Goal: Task Accomplishment & Management: Use online tool/utility

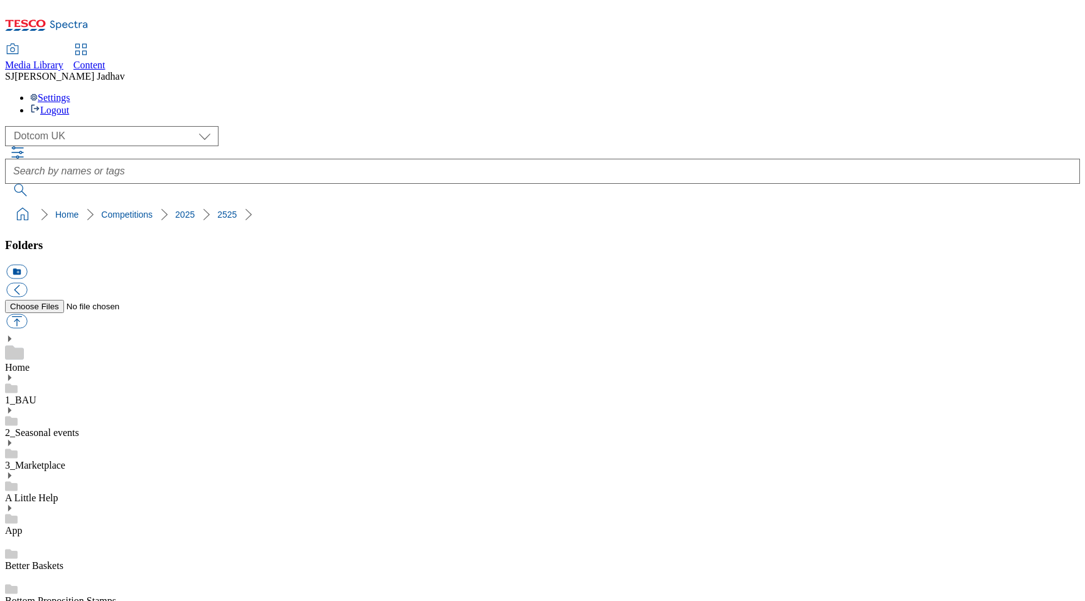
select select "flare-homepage"
click at [105, 60] on span "Content" at bounding box center [89, 65] width 32 height 11
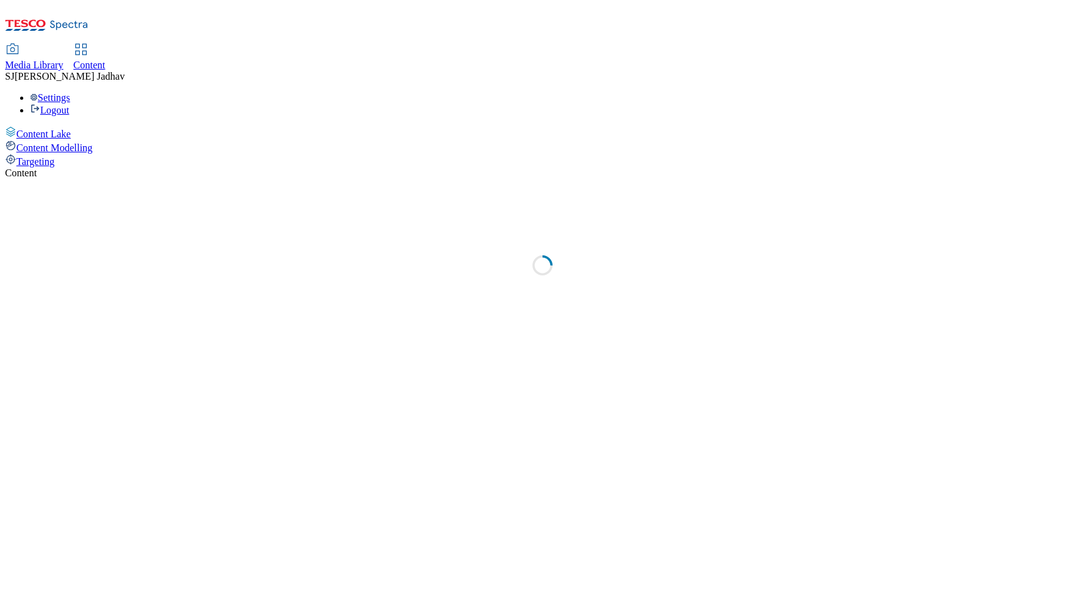
select select "ghs-[GEOGRAPHIC_DATA]"
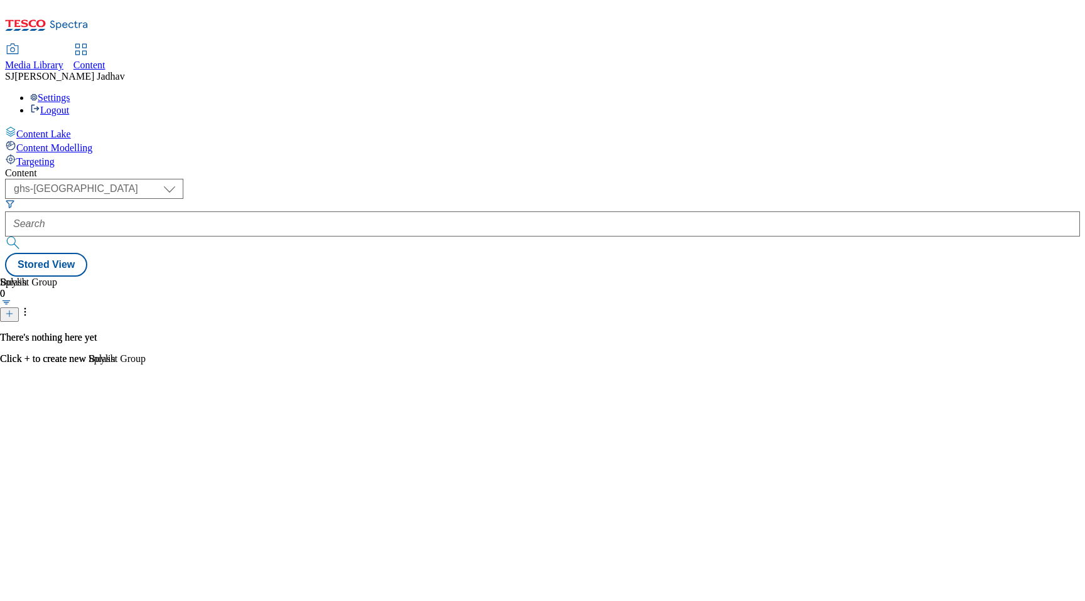
click at [63, 45] on link "Media Library" at bounding box center [34, 58] width 58 height 26
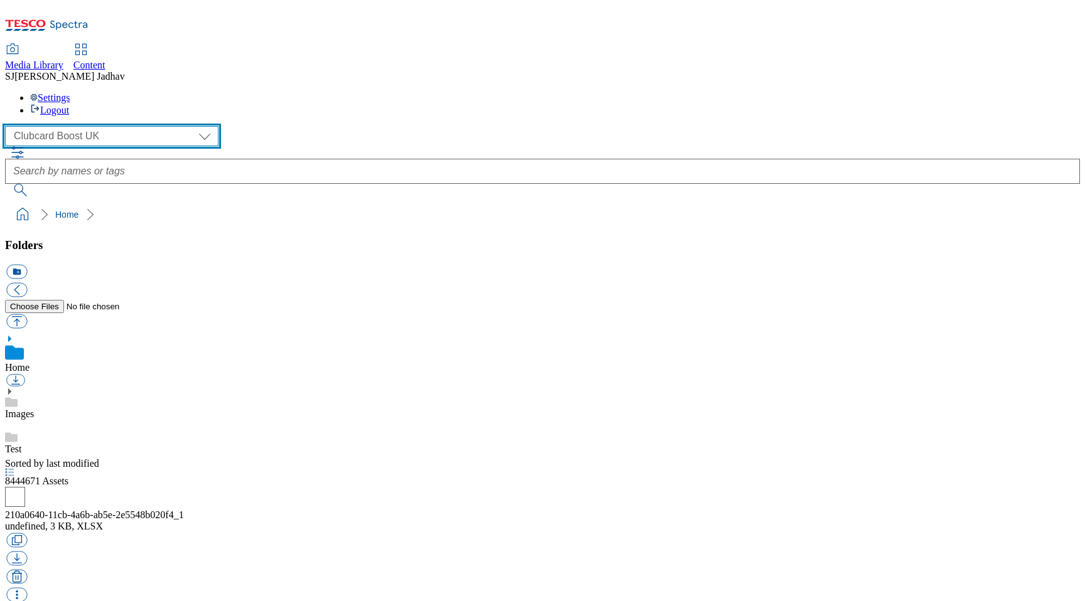
click at [121, 126] on select "Clubcard Boost UK Clubcard Marketing Dotcom UK Emails GHS Marketing UK GHS ROI …" at bounding box center [111, 136] width 213 height 20
select select "flare-ghs-mktg"
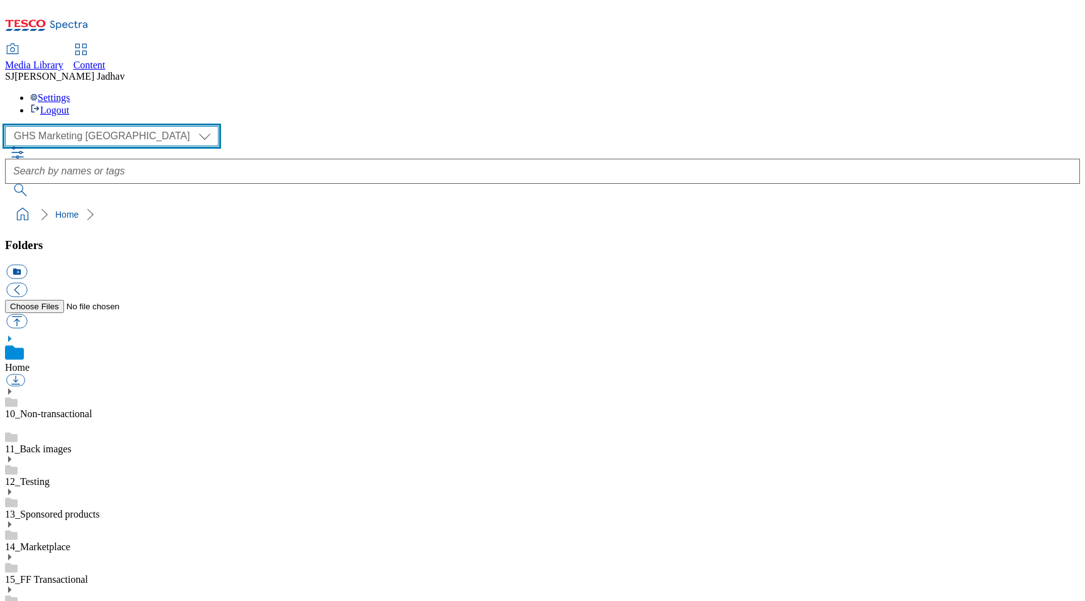
scroll to position [1, 0]
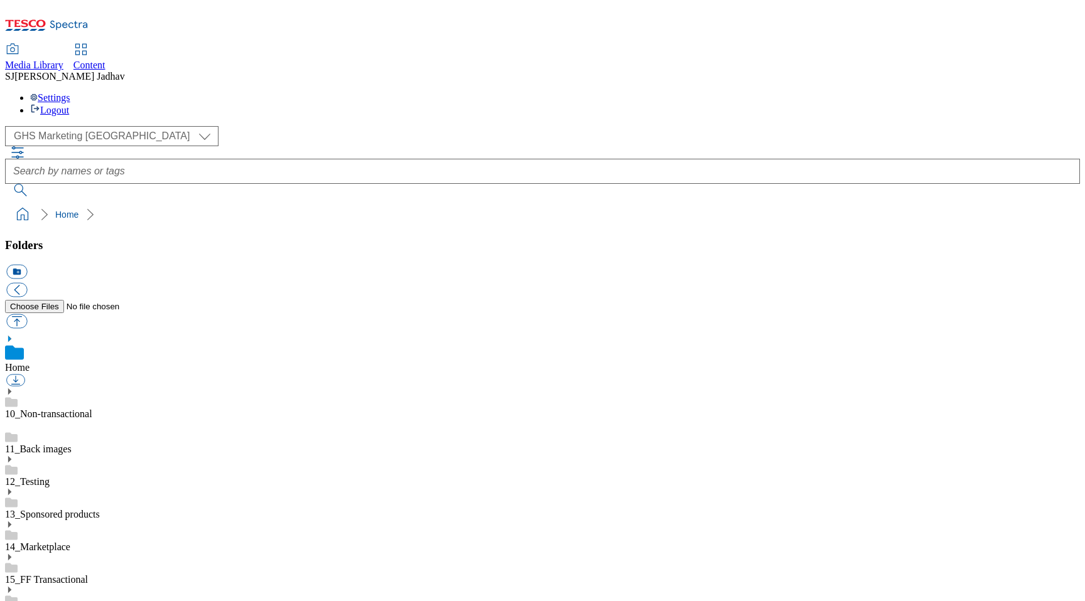
click at [11, 587] on use at bounding box center [9, 590] width 3 height 6
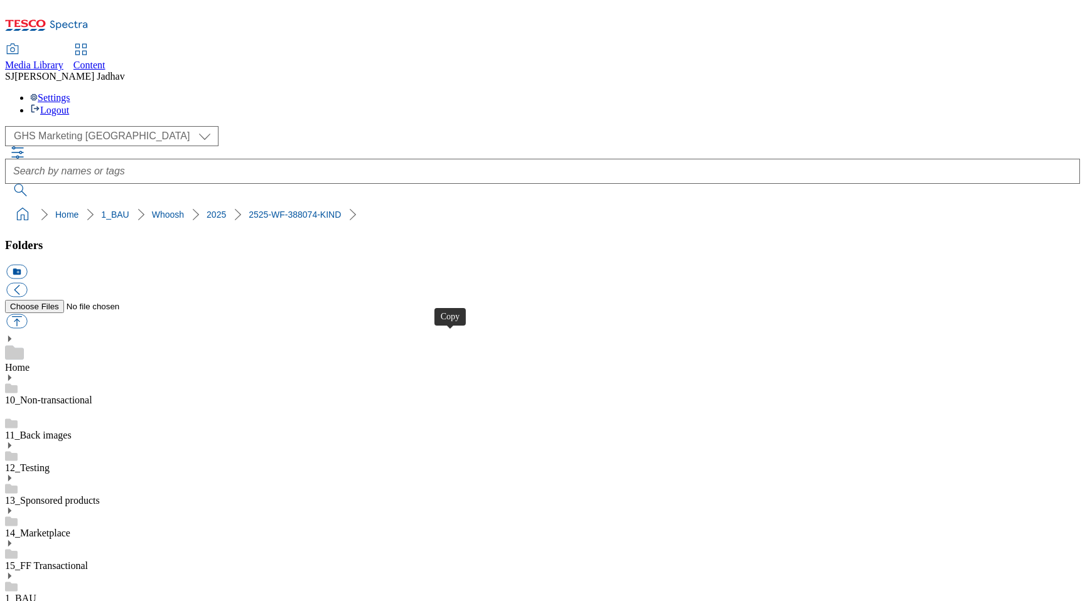
select select "flare-ghs-mktg"
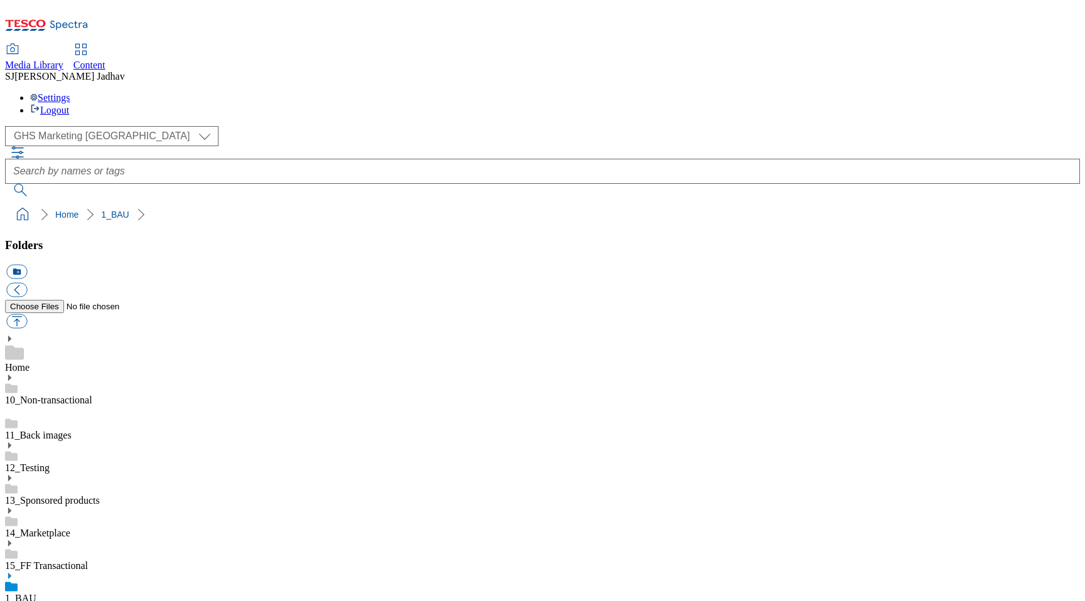
click at [105, 60] on div "Content" at bounding box center [89, 65] width 32 height 11
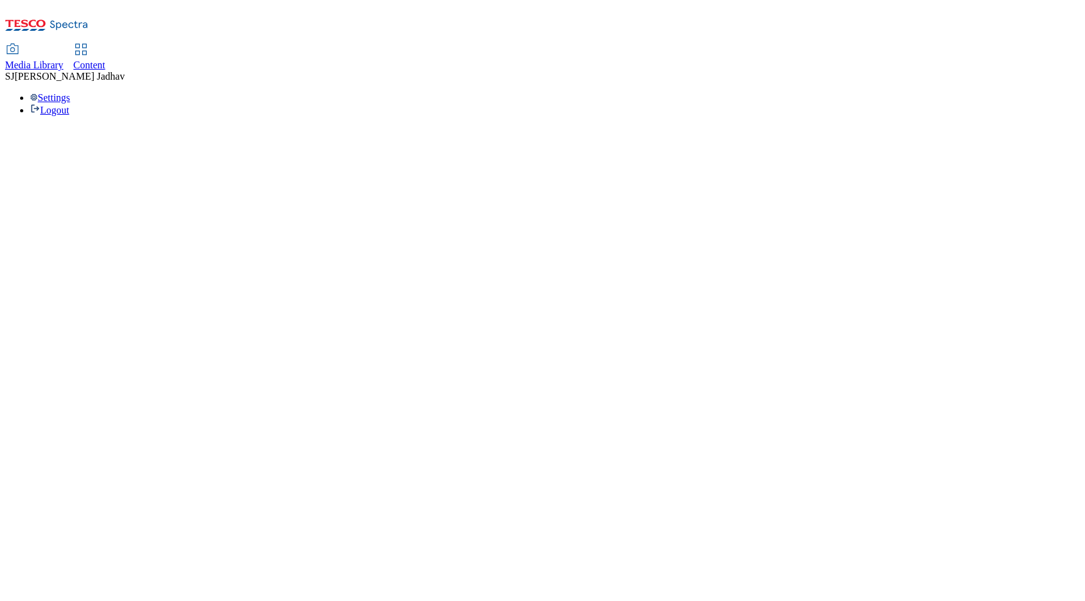
select select "ghs-[GEOGRAPHIC_DATA]"
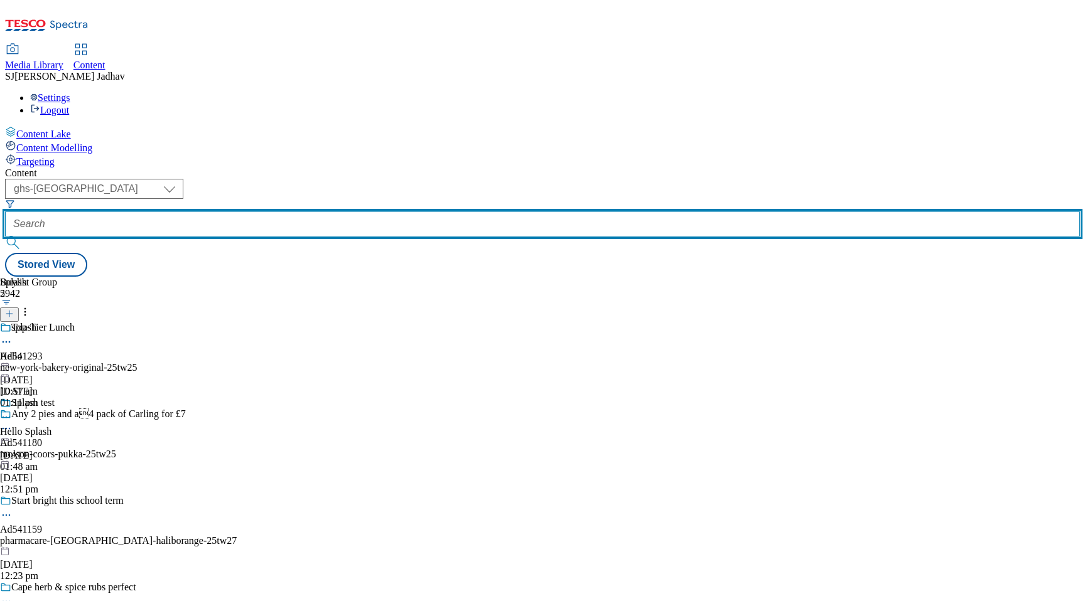
click at [344, 212] on input "text" at bounding box center [542, 224] width 1075 height 25
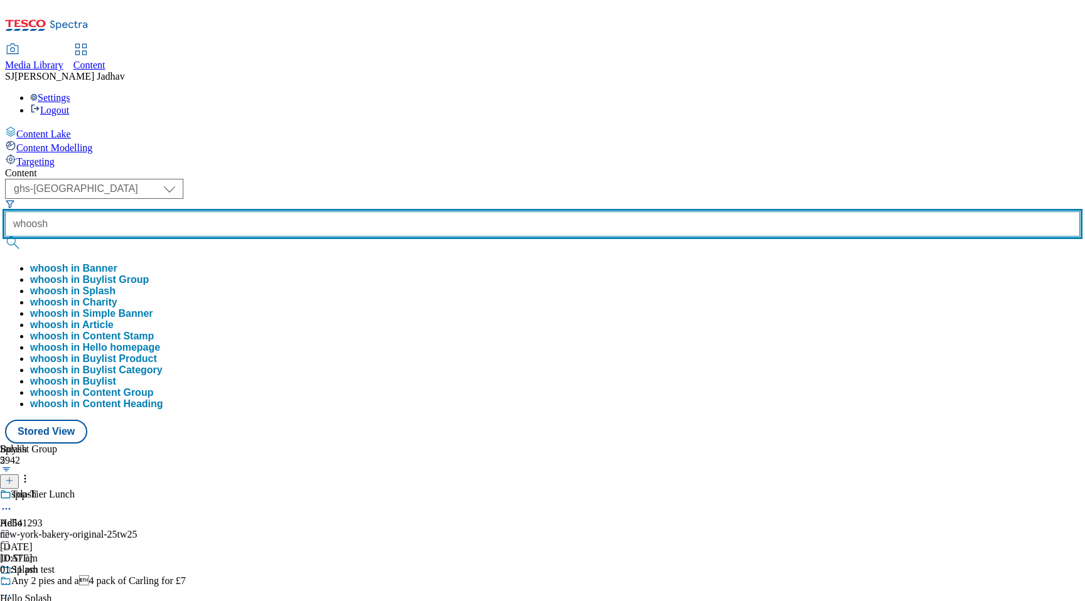
type input "whoosh"
click at [5, 237] on button "submit" at bounding box center [14, 243] width 18 height 13
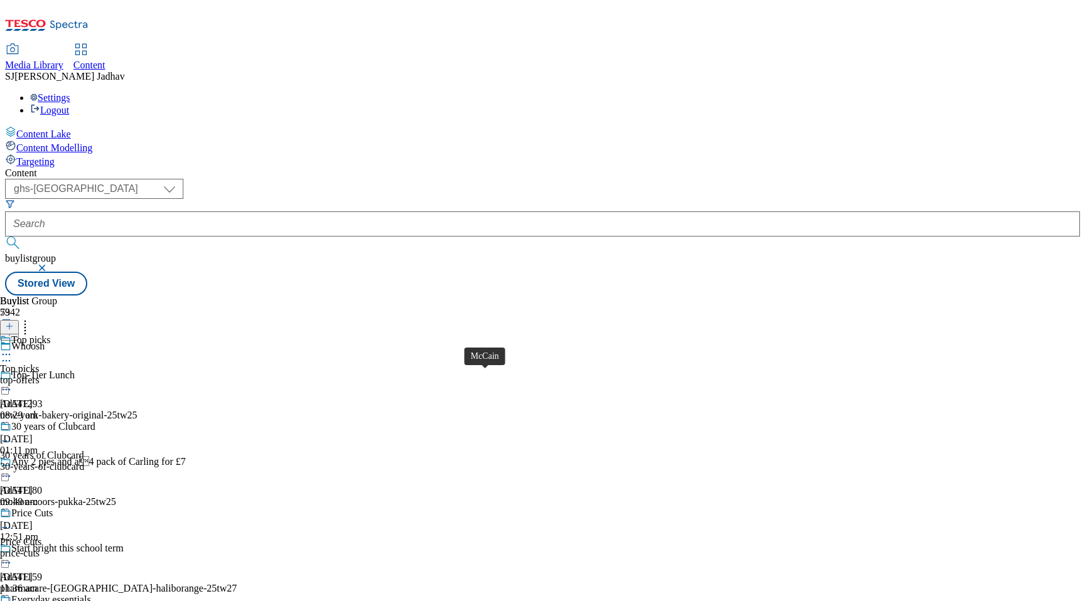
scroll to position [9031, 0]
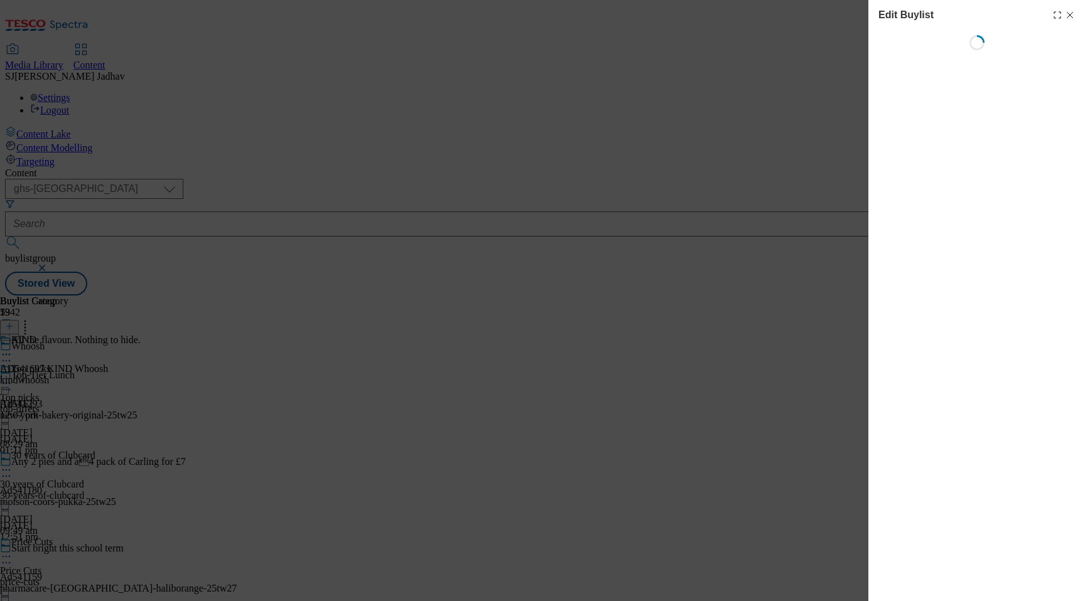
select select "tactical"
select select "supplier funded short term 1-3 weeks"
select select "dunnhumby"
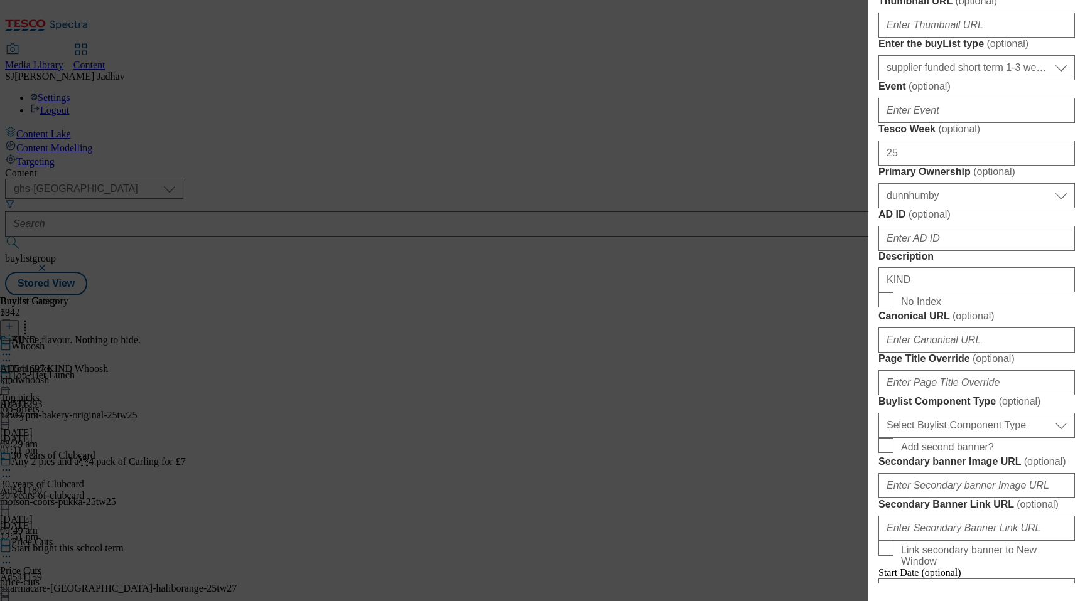
scroll to position [477, 0]
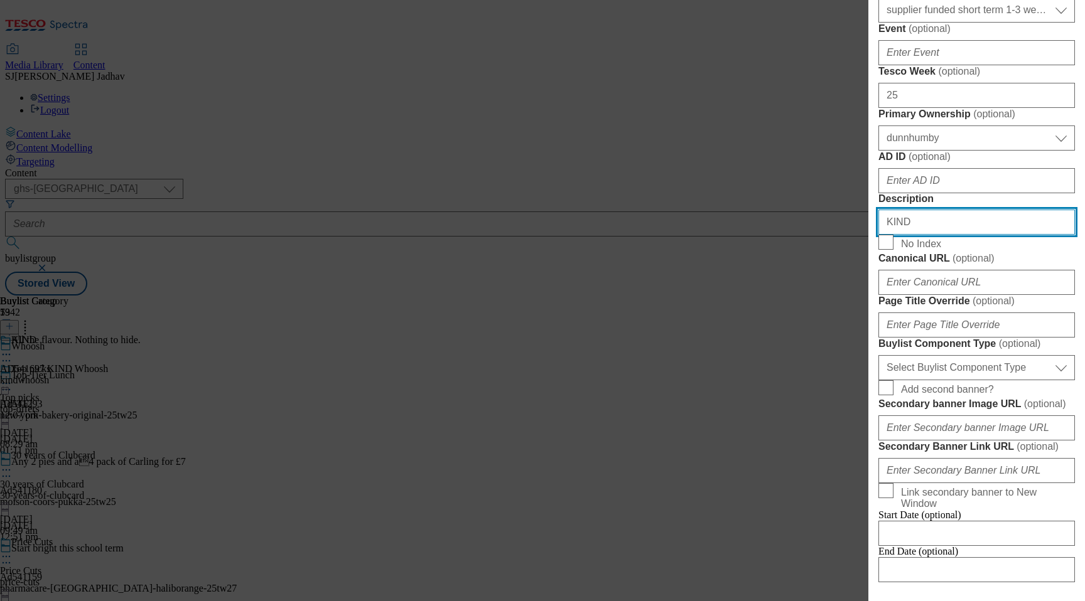
drag, startPoint x: 942, startPoint y: 497, endPoint x: 784, endPoint y: 475, distance: 159.2
click at [785, 477] on div "Edit Buylist Tags 1 tags selected buylist English Content Properties Label AD54…" at bounding box center [542, 300] width 1085 height 601
paste input "Discover delicious, nutritious snack bars from KIND. Shop online with delivery …"
type input "Discover delicious, nutritious snack bars from KIND. Shop online with delivery …"
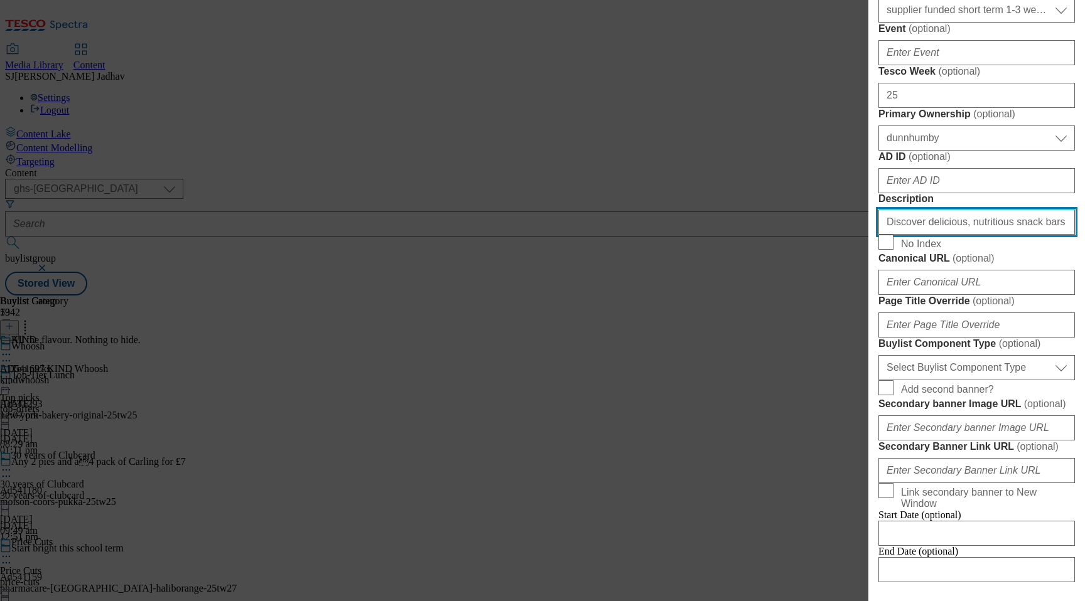
scroll to position [265, 0]
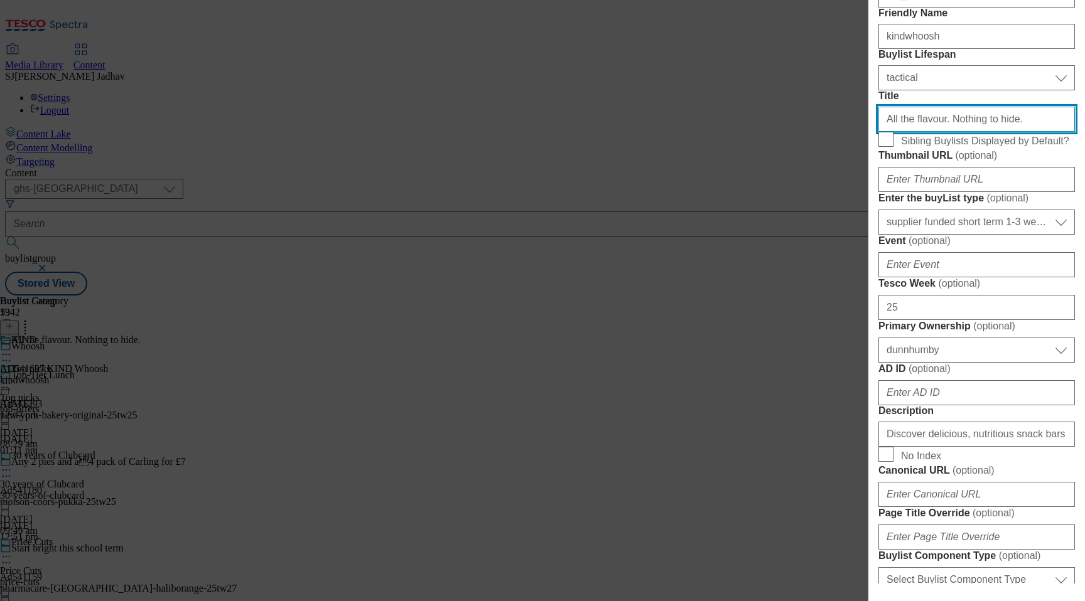
drag, startPoint x: 1001, startPoint y: 231, endPoint x: 717, endPoint y: 225, distance: 284.5
click at [718, 227] on div "Edit Buylist Tags 1 tags selected buylist English Content Properties Label AD54…" at bounding box center [542, 300] width 1085 height 601
paste input "KIND"
type input "KIND"
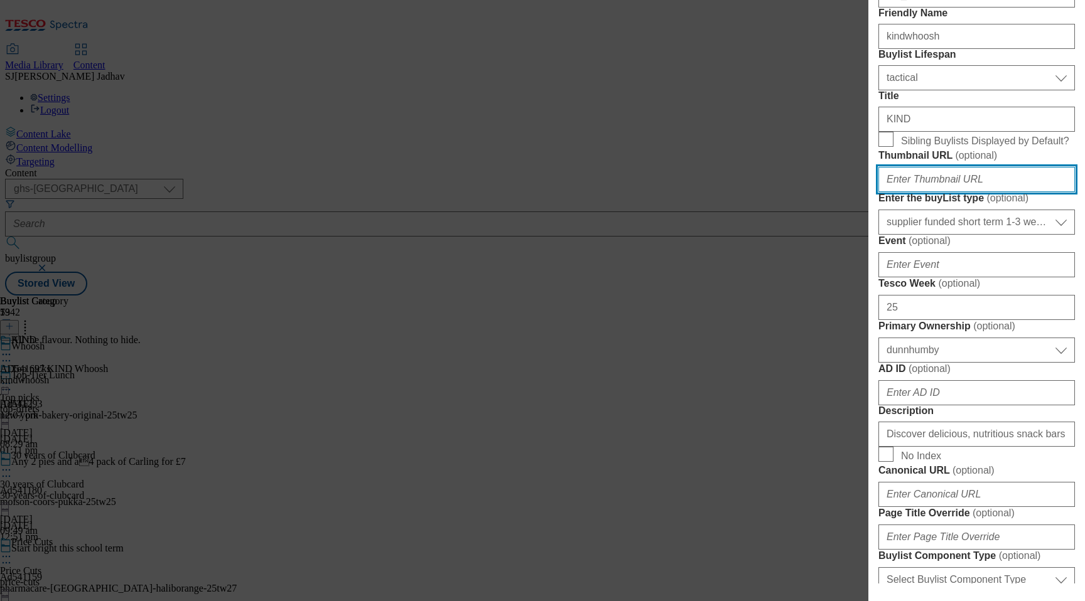
click at [961, 192] on input "Thumbnail URL ( optional )" at bounding box center [976, 179] width 197 height 25
paste input "[URL][DOMAIN_NAME]"
type input "[URL][DOMAIN_NAME]"
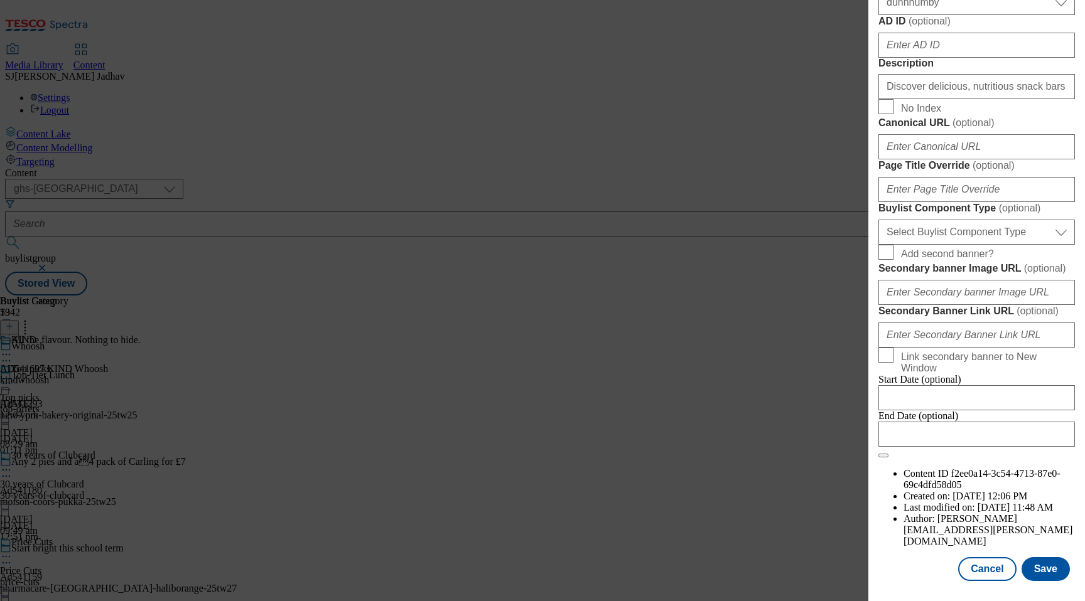
scroll to position [852, 0]
click at [972, 245] on select "Select Buylist Component Type Banner Competition Header Meal" at bounding box center [976, 232] width 197 height 25
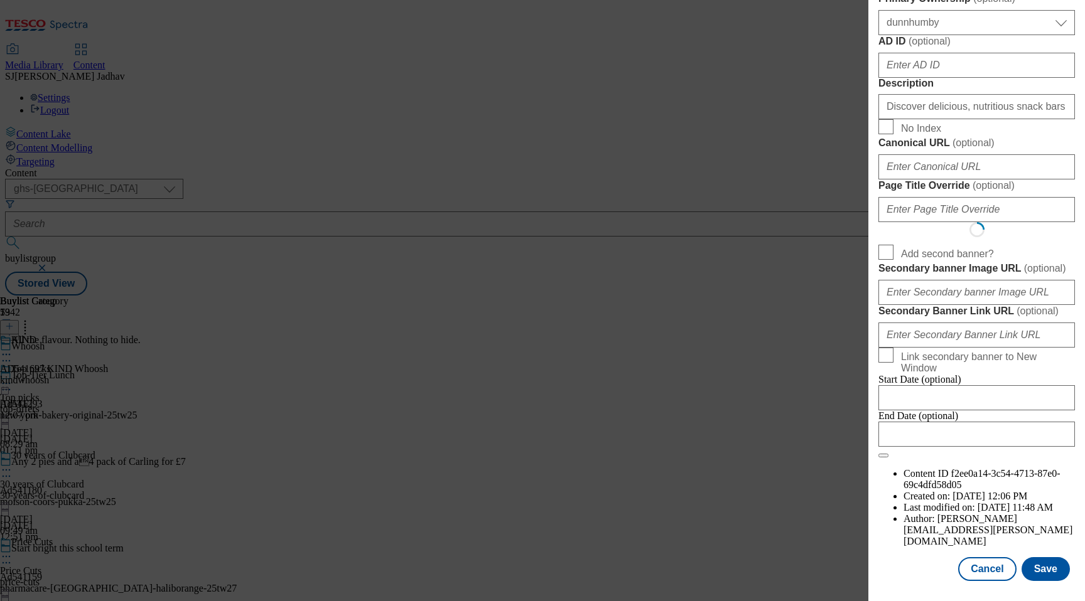
scroll to position [0, 0]
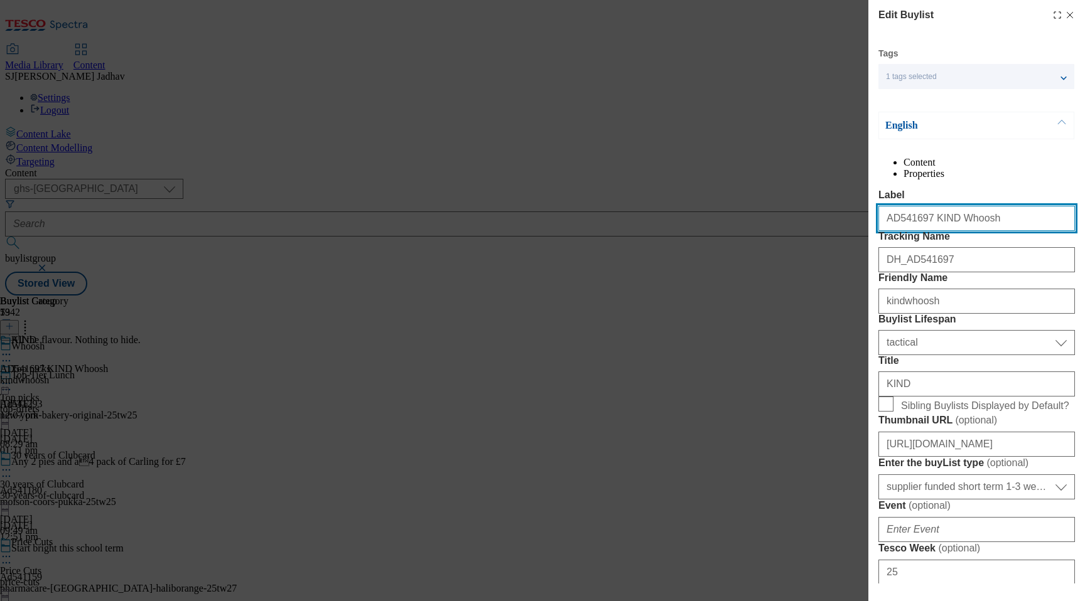
select select "Banner"
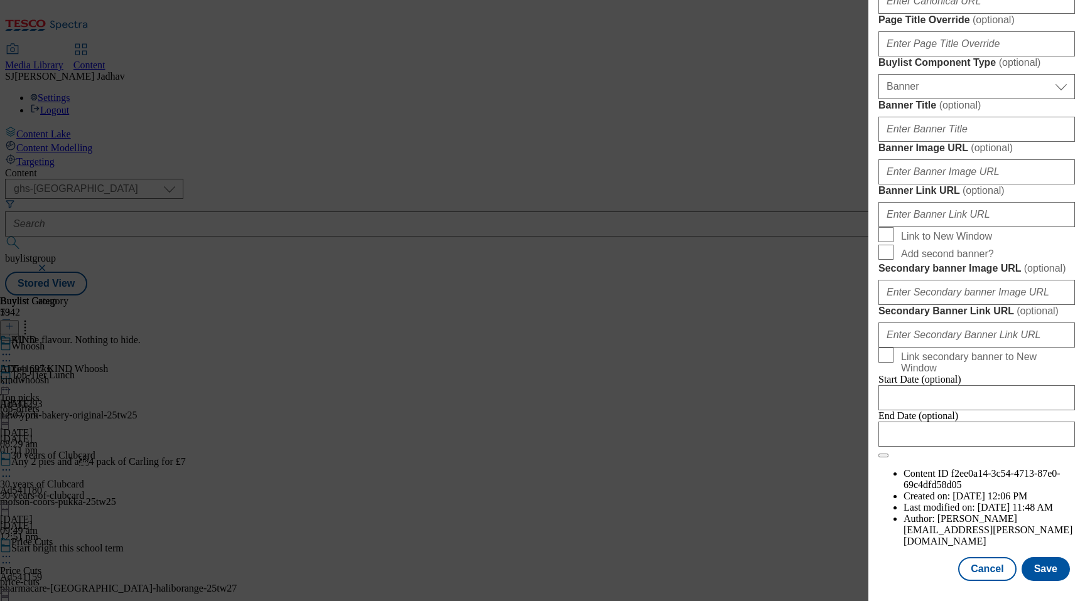
scroll to position [949, 0]
click at [930, 185] on input "Banner Image URL ( optional )" at bounding box center [976, 171] width 197 height 25
paste input "[URL][DOMAIN_NAME]"
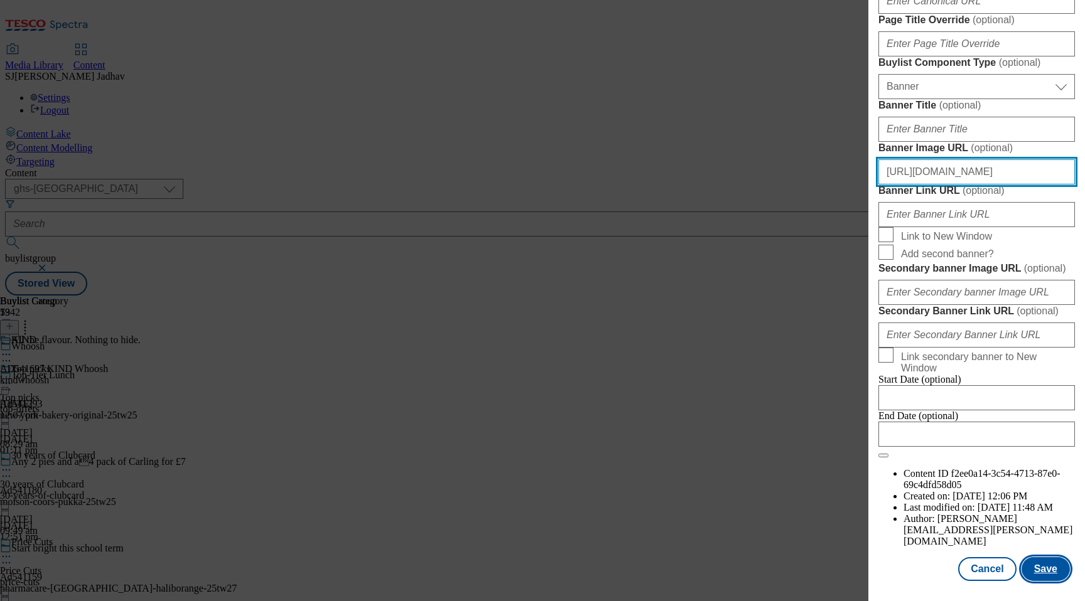
type input "[URL][DOMAIN_NAME]"
click at [1039, 568] on button "Save" at bounding box center [1046, 570] width 48 height 24
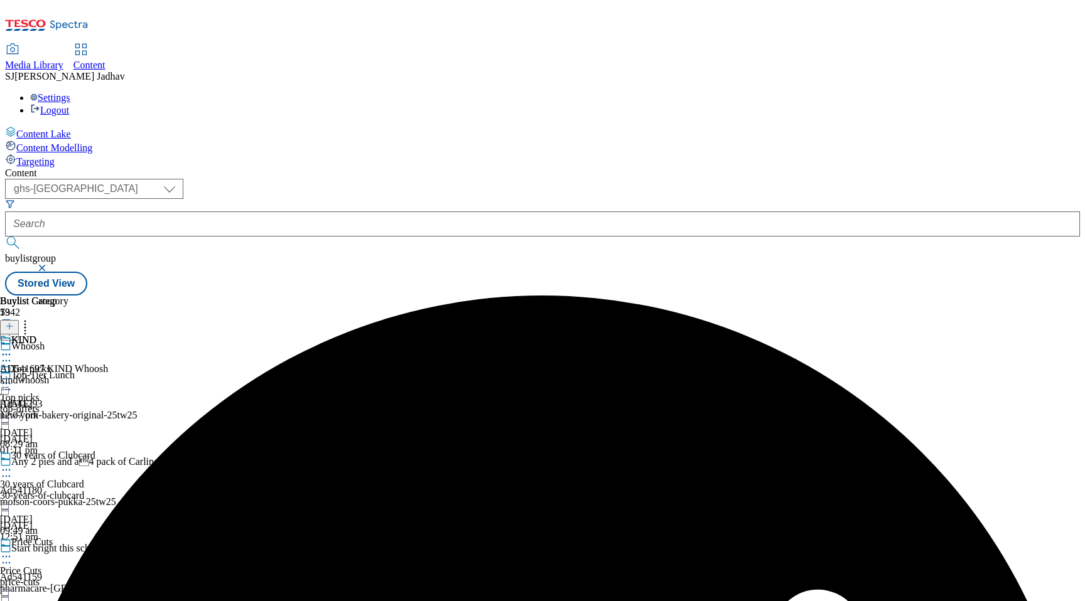
click at [108, 335] on div "KIND AD541697 KIND Whoosh kindwhoosh [DATE] 12:07 pm" at bounding box center [54, 378] width 108 height 87
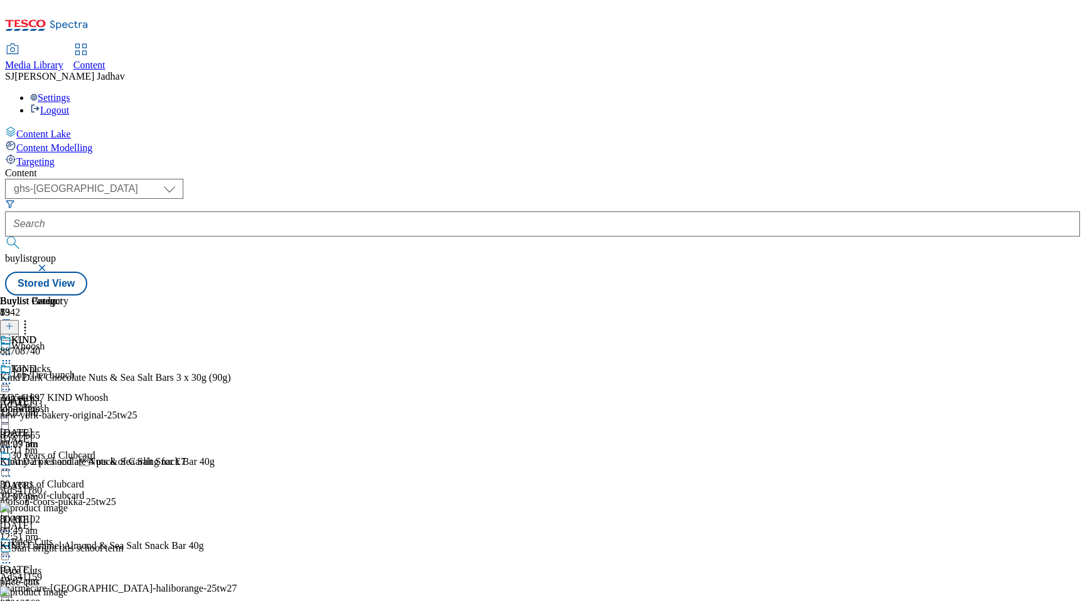
click at [108, 364] on div "KIND" at bounding box center [54, 378] width 108 height 29
click at [13, 377] on icon at bounding box center [6, 383] width 13 height 13
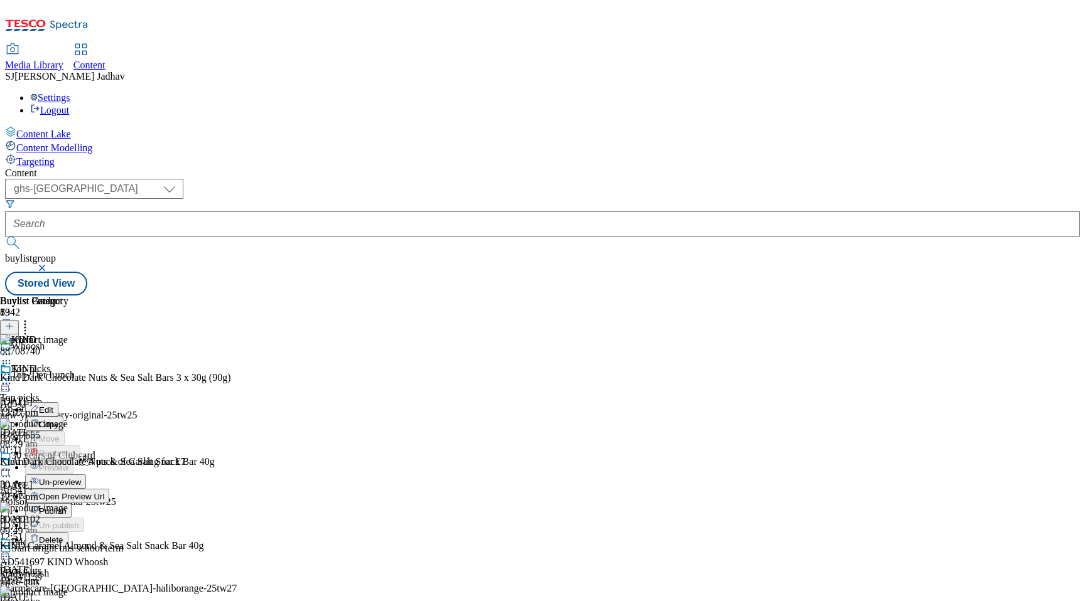
click at [53, 406] on span "Edit" at bounding box center [46, 410] width 14 height 9
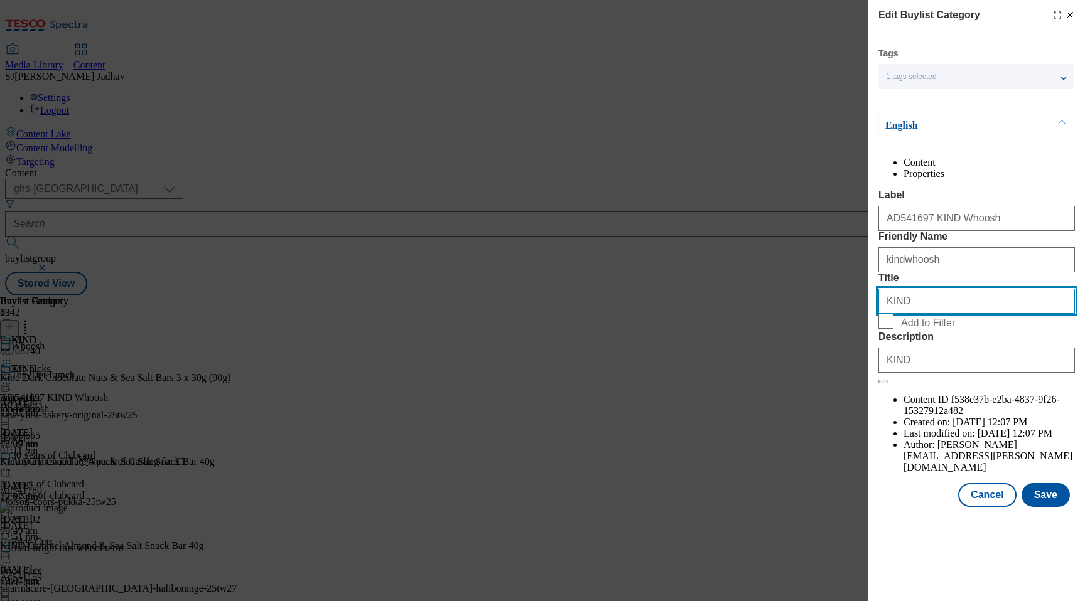
drag, startPoint x: 930, startPoint y: 379, endPoint x: 717, endPoint y: 334, distance: 217.5
click at [718, 335] on div "Edit Buylist Category Tags 1 tags selected buylist category English Content Pro…" at bounding box center [542, 300] width 1085 height 601
click at [896, 384] on form "Label AD541697 KIND Whoosh Friendly Name kindwhoosh Title KIND Add to Filter De…" at bounding box center [976, 287] width 197 height 195
click at [885, 329] on input "Add to Filter" at bounding box center [885, 321] width 15 height 15
checkbox input "true"
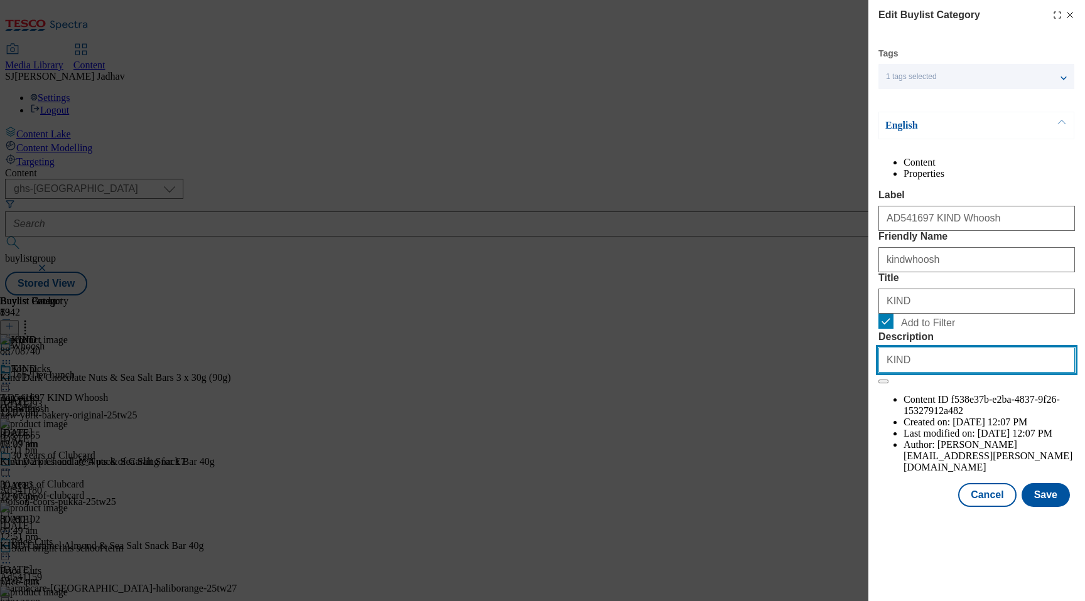
drag, startPoint x: 981, startPoint y: 472, endPoint x: 743, endPoint y: 447, distance: 239.8
click at [743, 447] on div "Edit Buylist Category Tags 1 tags selected buylist category English Content Pro…" at bounding box center [542, 300] width 1085 height 601
paste input "Discover delicious, nutritious snack bars from KIND. Shop online with delivery …"
type input "Discover delicious, nutritious snack bars from KIND. Shop online with delivery …"
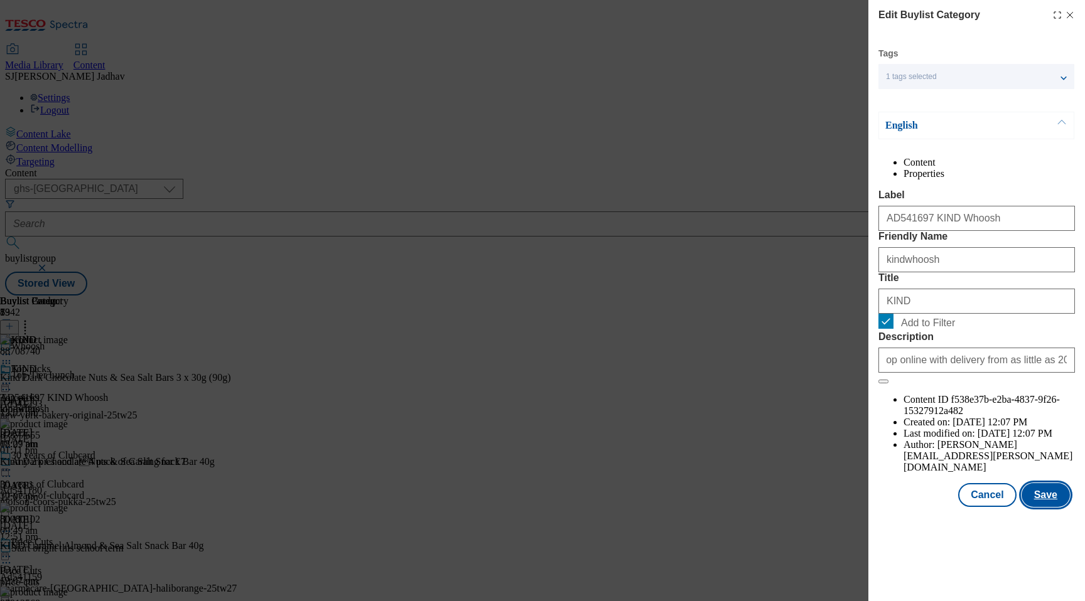
click at [1043, 507] on button "Save" at bounding box center [1046, 495] width 48 height 24
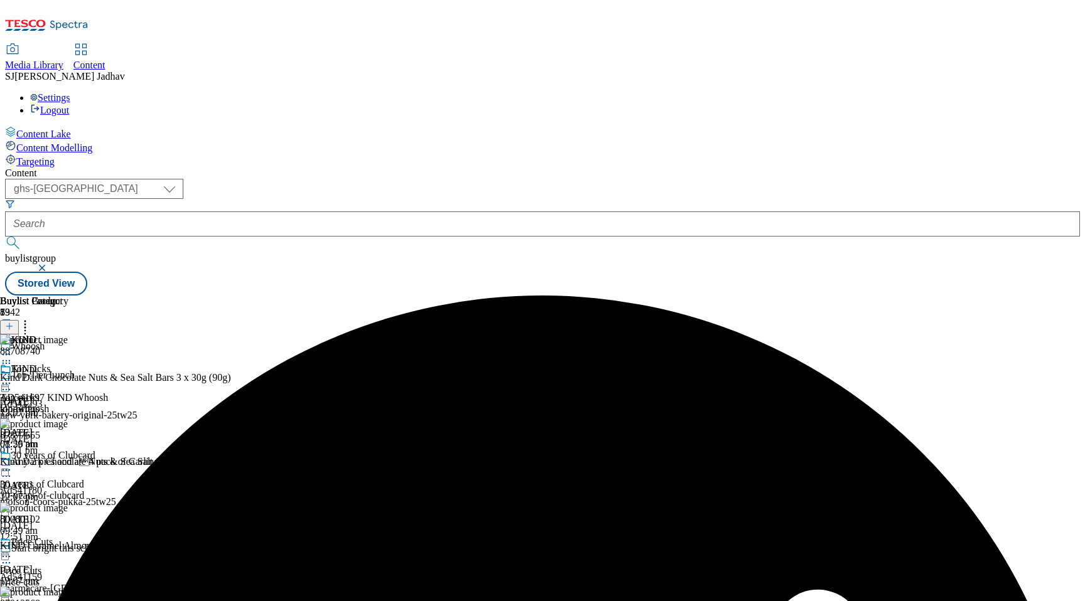
scroll to position [0, 30]
click at [13, 357] on icon at bounding box center [6, 363] width 13 height 13
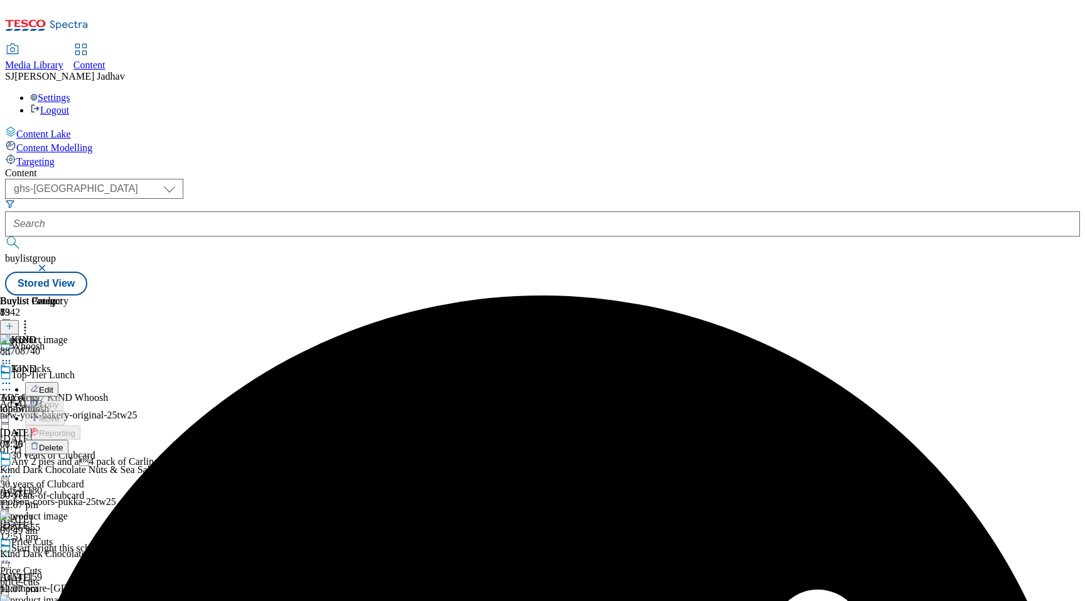
click at [68, 440] on button "Delete" at bounding box center [46, 447] width 43 height 14
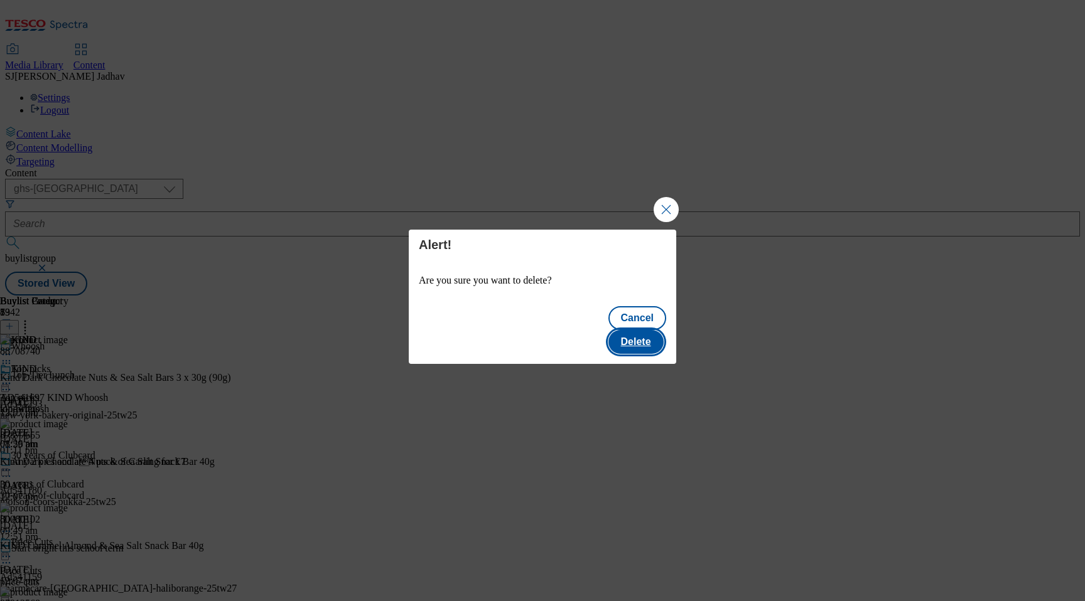
click at [654, 330] on button "Delete" at bounding box center [635, 342] width 55 height 24
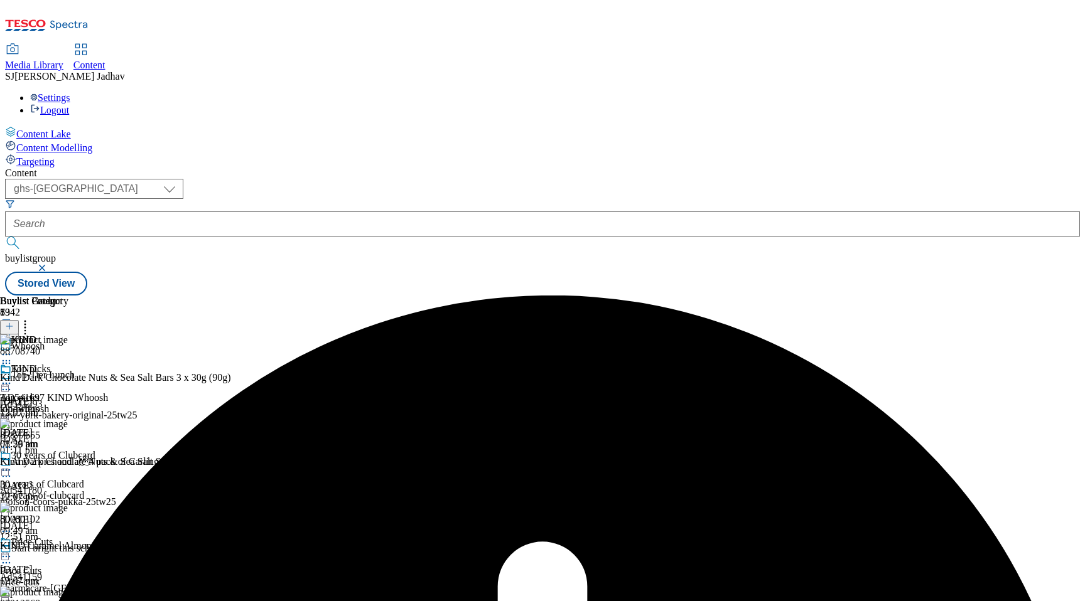
click at [108, 364] on div "KIND" at bounding box center [54, 378] width 108 height 29
click at [13, 377] on icon at bounding box center [6, 383] width 13 height 13
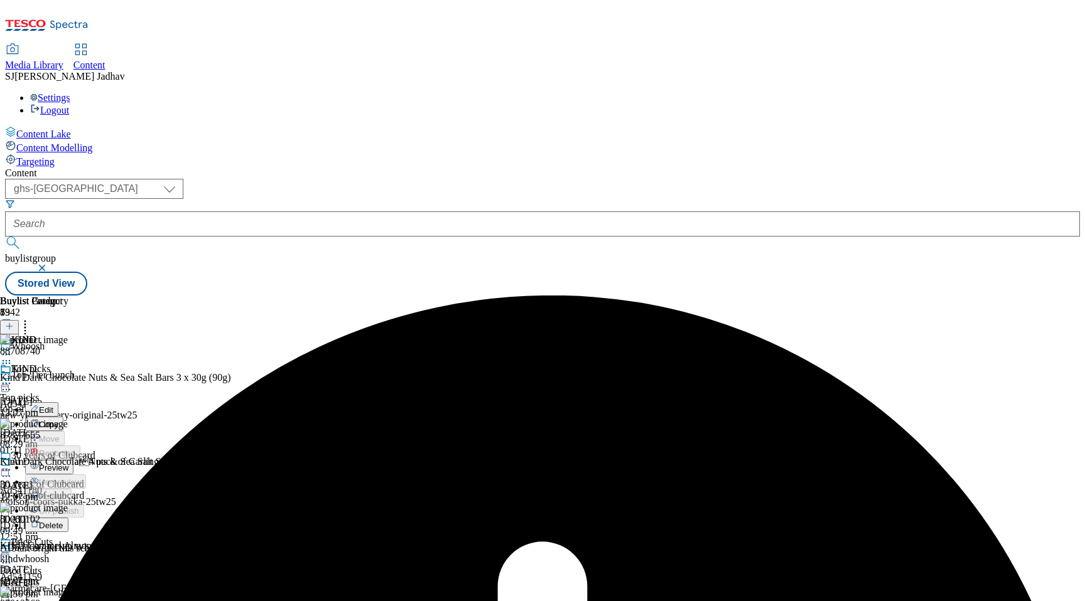
click at [68, 463] on span "Preview" at bounding box center [54, 467] width 30 height 9
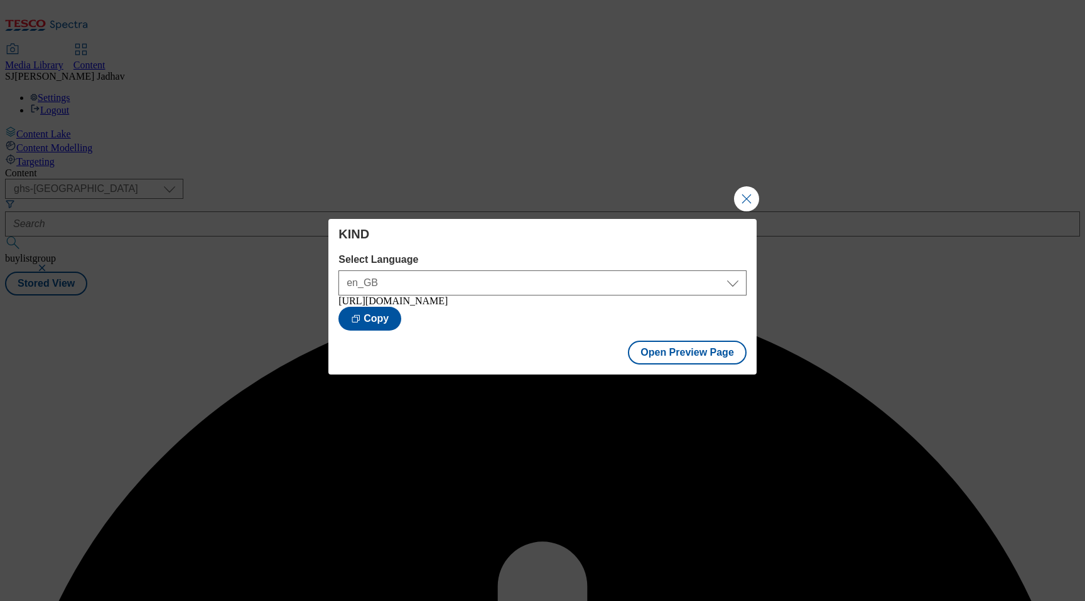
scroll to position [0, 0]
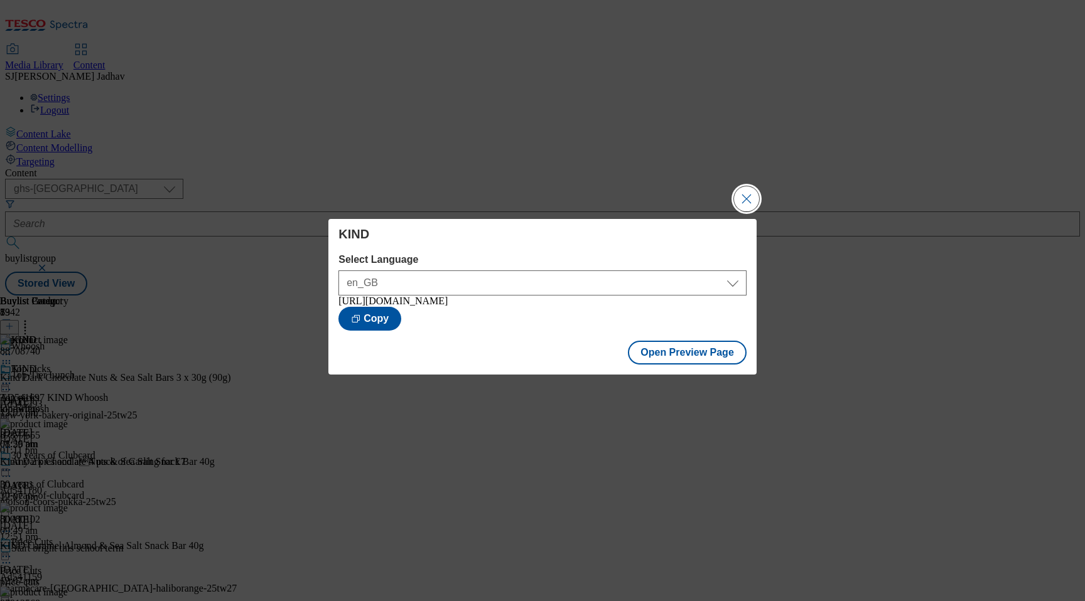
click at [745, 194] on button "Close Modal" at bounding box center [746, 198] width 25 height 25
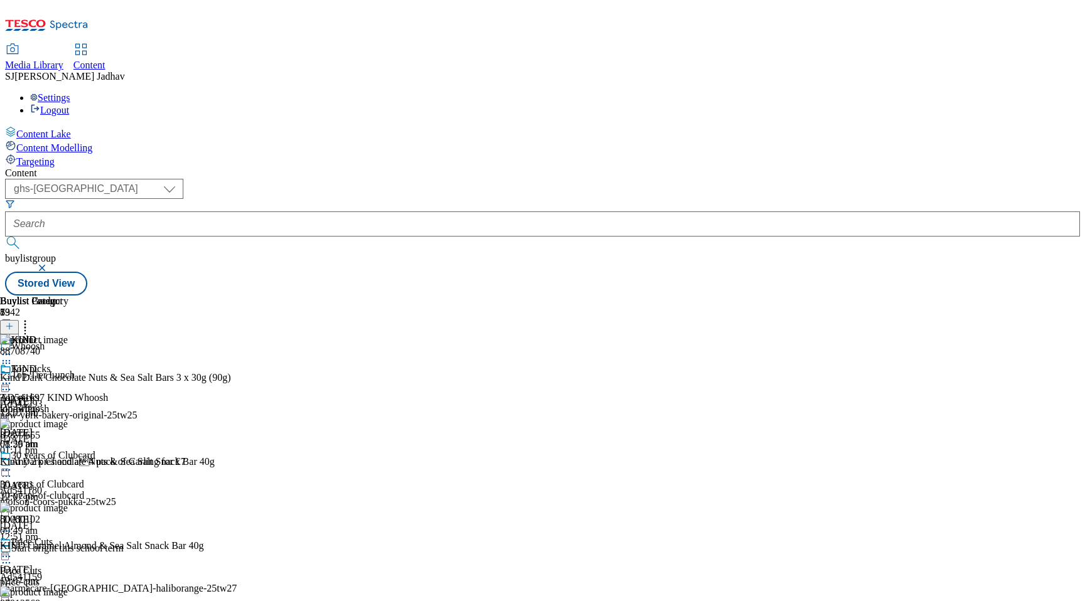
click at [13, 377] on icon at bounding box center [6, 383] width 13 height 13
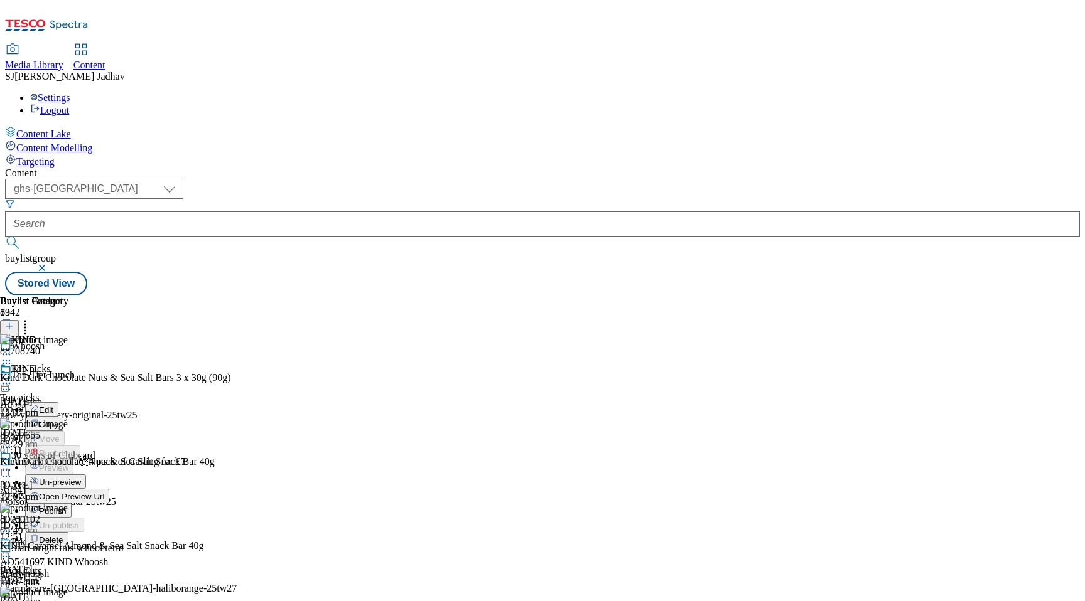
click at [81, 478] on span "Un-preview" at bounding box center [60, 482] width 42 height 9
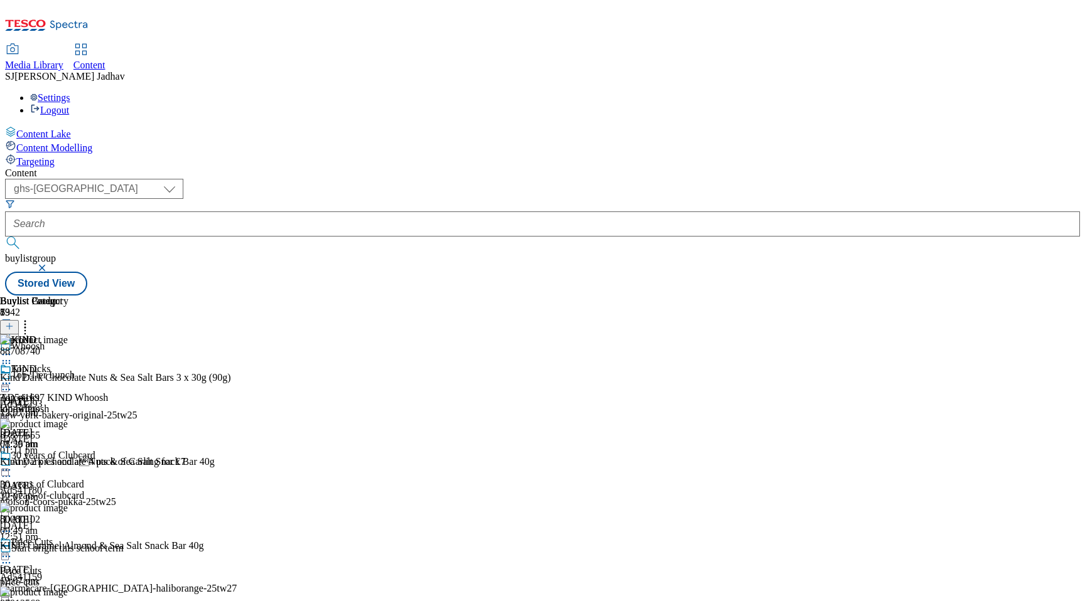
click at [13, 357] on icon at bounding box center [6, 363] width 13 height 13
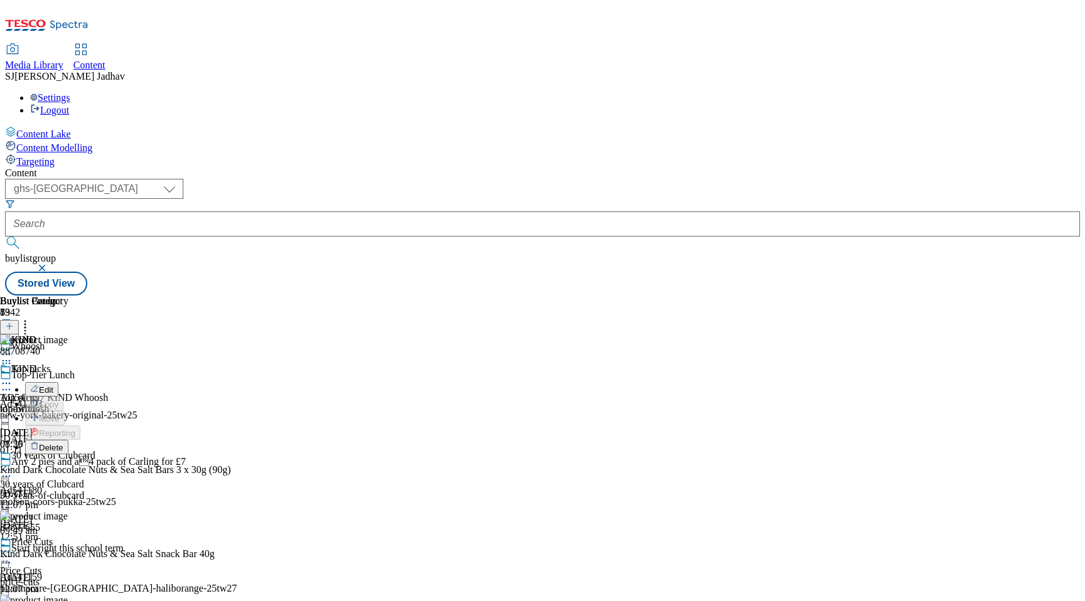
scroll to position [9031, 0]
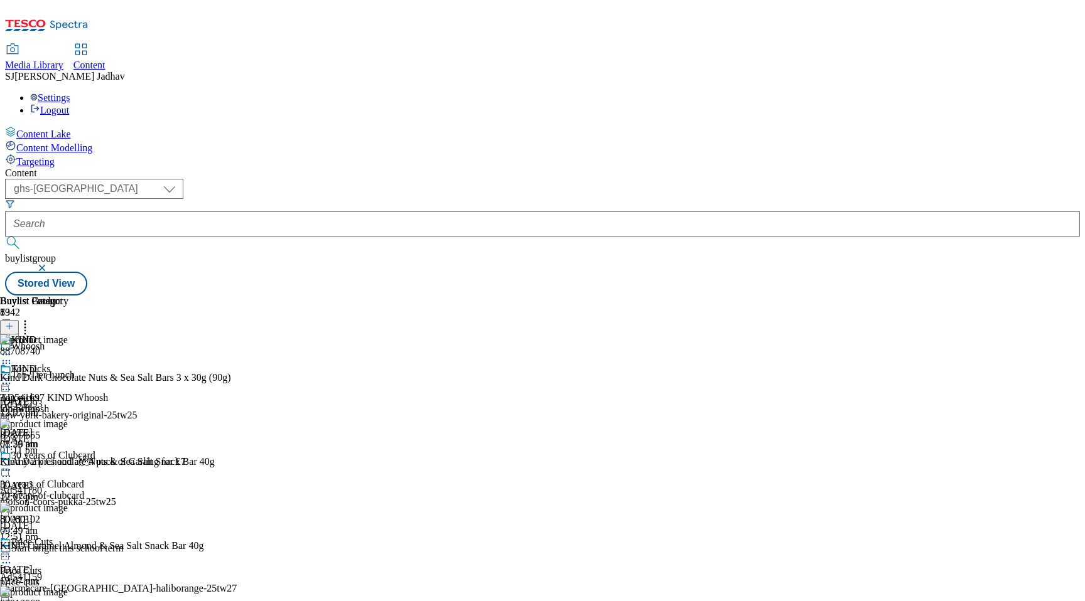
click at [108, 376] on div "KIND AD541697 KIND Whoosh kindwhoosh [DATE] 01:56 pm" at bounding box center [54, 407] width 108 height 87
click at [14, 322] on icon at bounding box center [9, 326] width 9 height 9
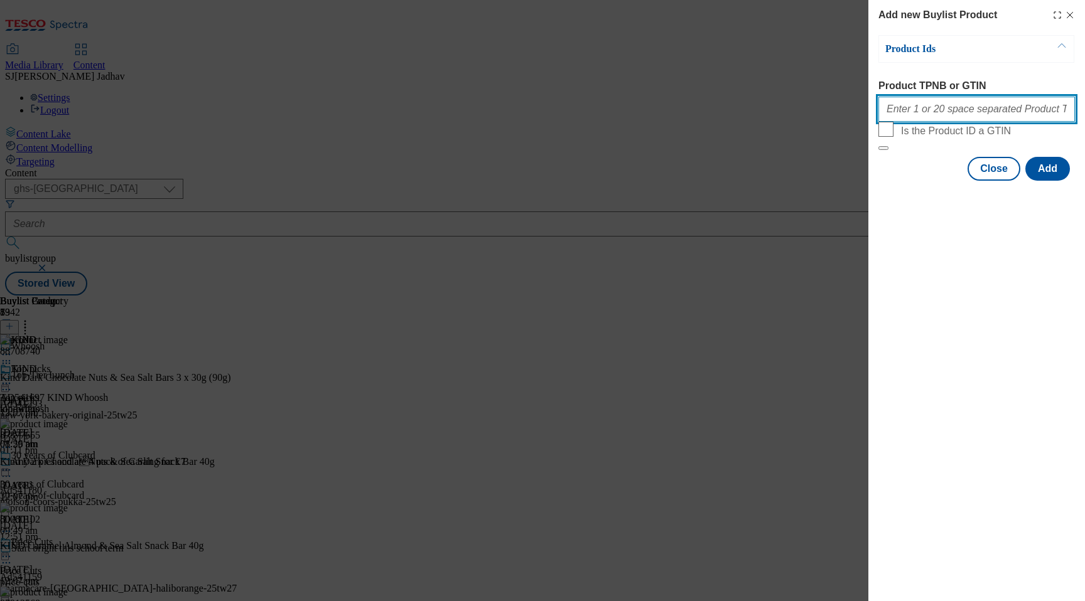
click at [961, 118] on input "Product TPNB or GTIN" at bounding box center [976, 109] width 197 height 25
paste input "88708740 87877655 80080102 87912568 87740892 88312165 88905506"
type input "88708740 87877655 80080102 87912568 87740892 88312165 88905506"
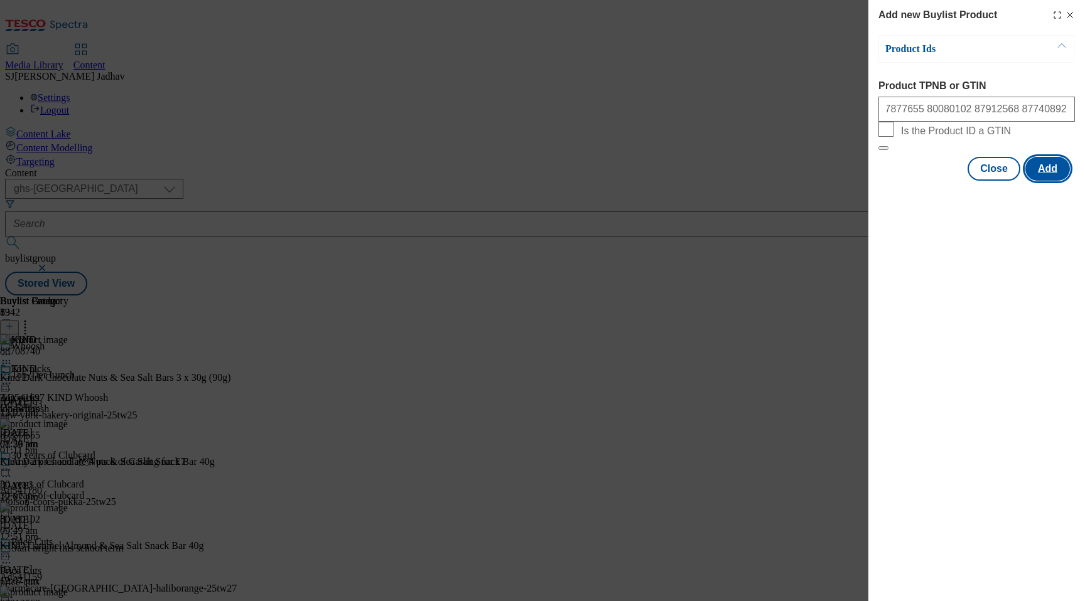
click at [1047, 181] on button "Add" at bounding box center [1047, 169] width 45 height 24
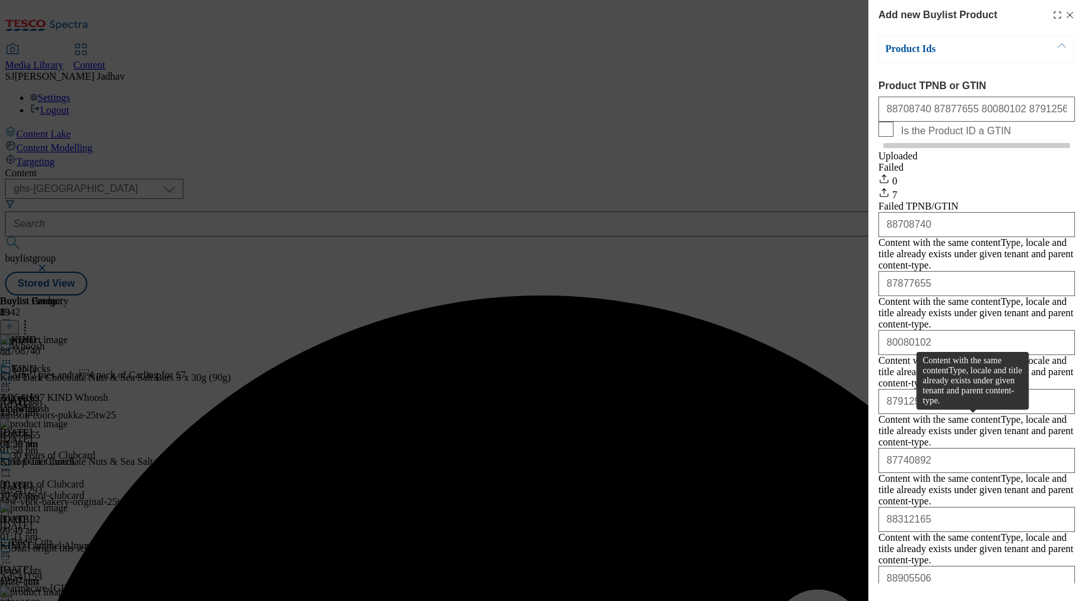
scroll to position [31, 0]
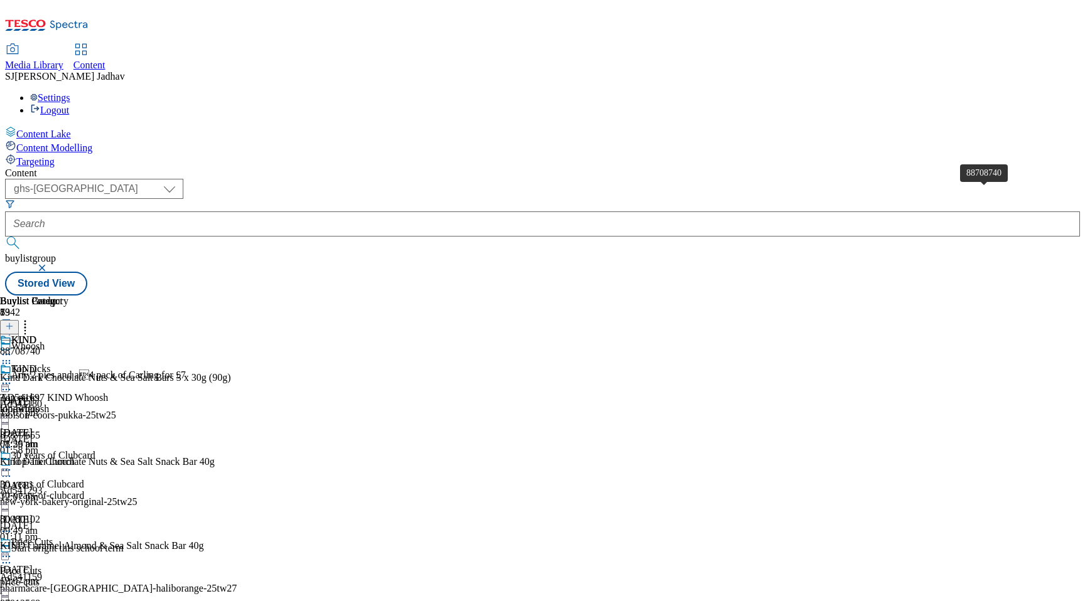
scroll to position [0, 30]
click at [31, 318] on icon at bounding box center [25, 324] width 13 height 13
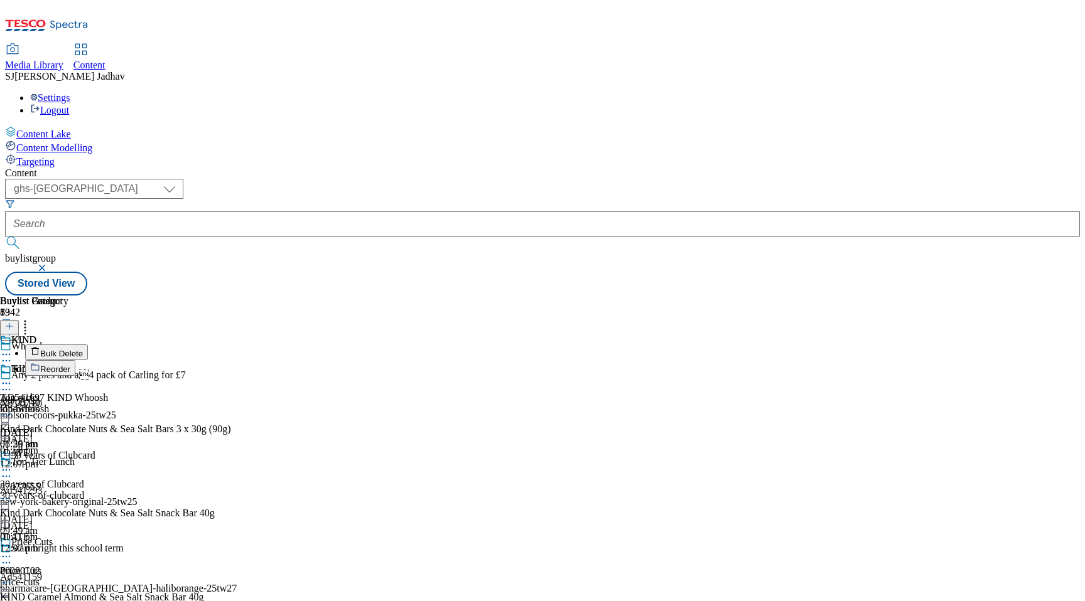
scroll to position [0, 0]
click at [70, 365] on span "Reorder" at bounding box center [55, 369] width 30 height 9
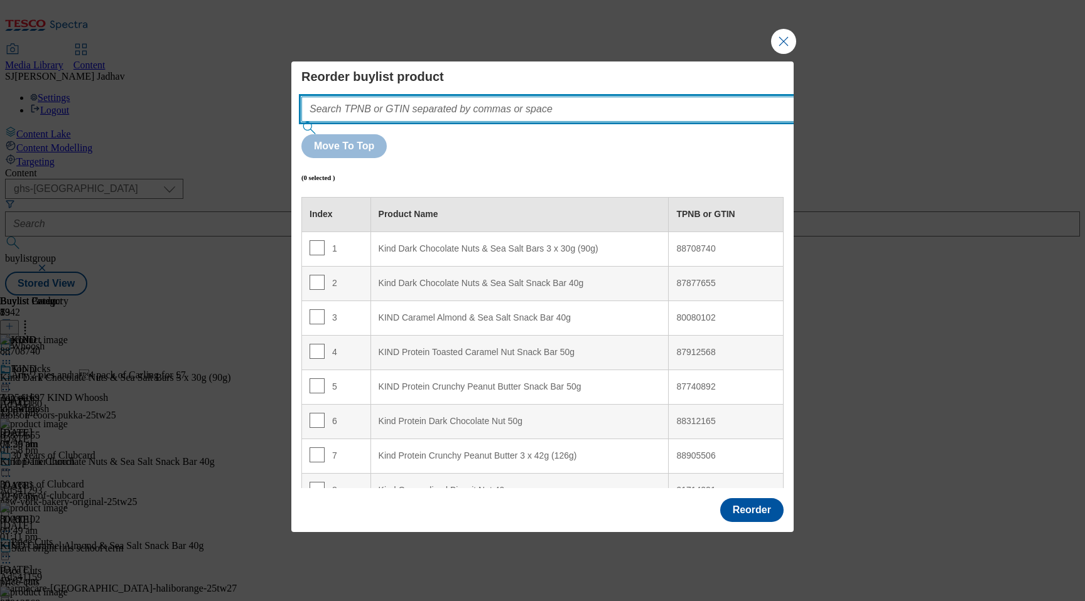
click at [415, 122] on input "Modal" at bounding box center [566, 109] width 531 height 25
paste input "88708740 87877655 80080102 87912568 87740892 88312165 88905506"
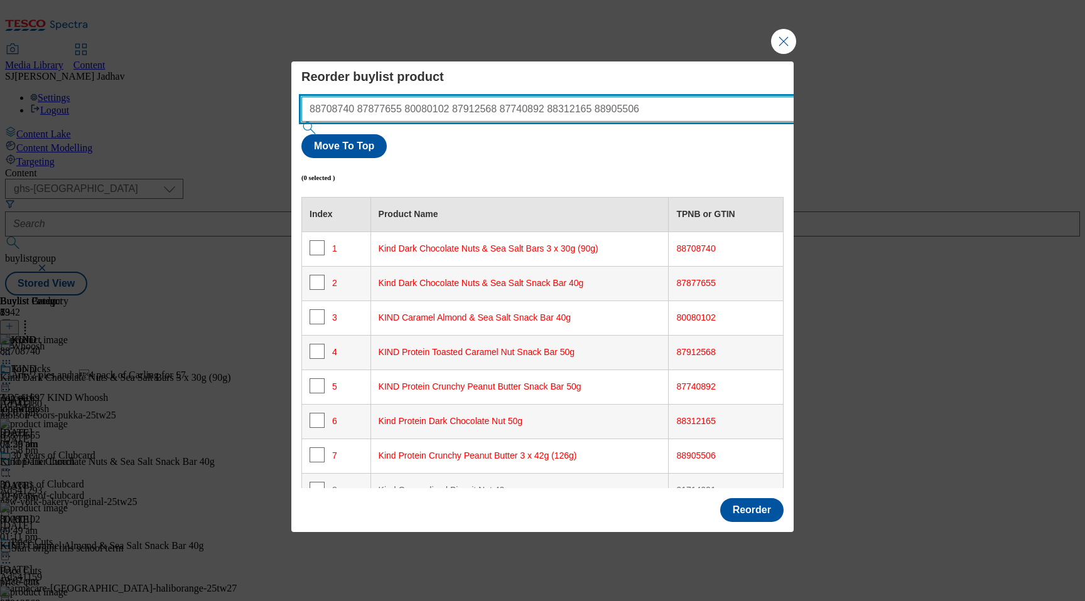
type input "88708740 87877655 80080102 87912568 87740892 88312165 88905506"
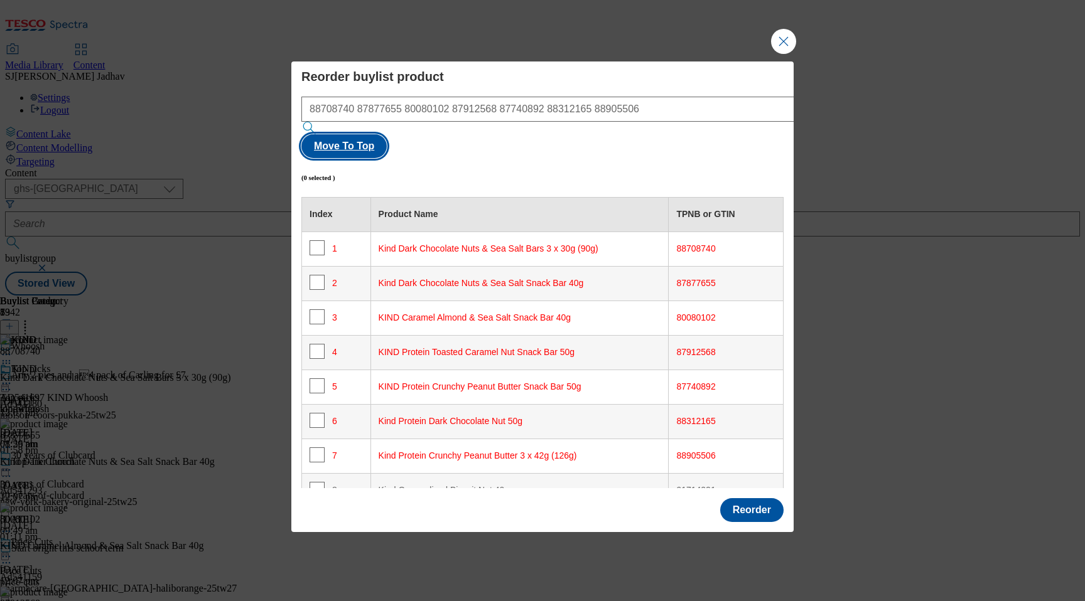
click at [387, 134] on button "Move To Top" at bounding box center [343, 146] width 85 height 24
checkbox input "true"
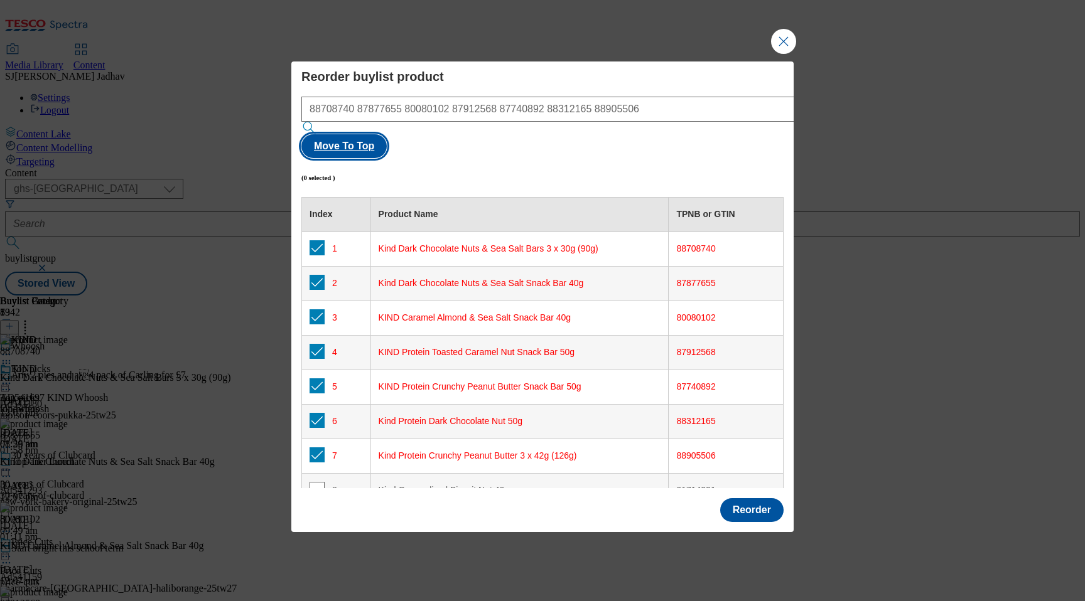
checkbox input "true"
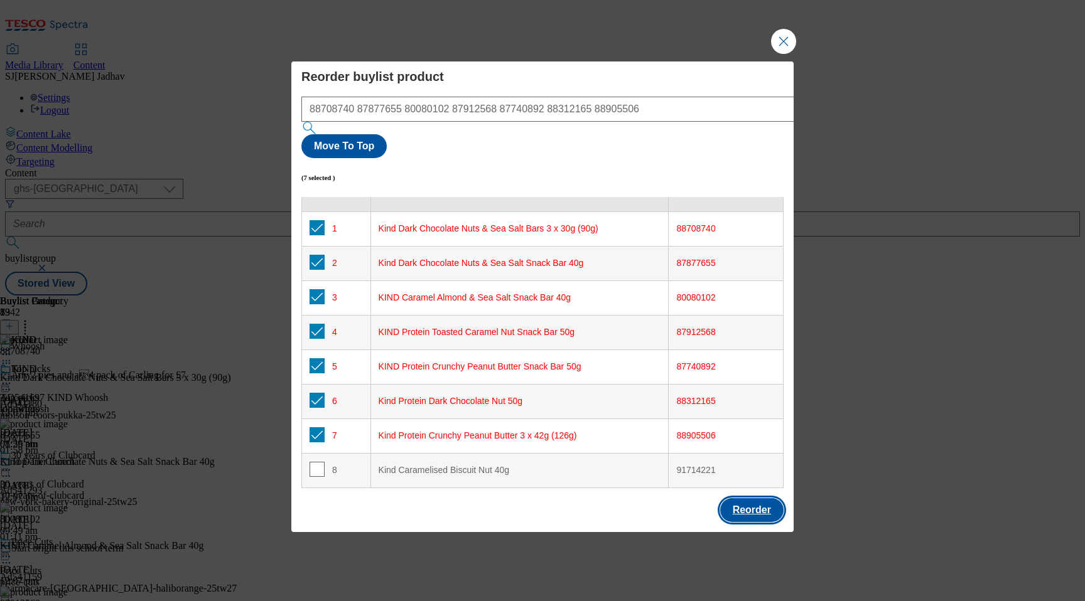
click at [740, 499] on button "Reorder" at bounding box center [751, 511] width 63 height 24
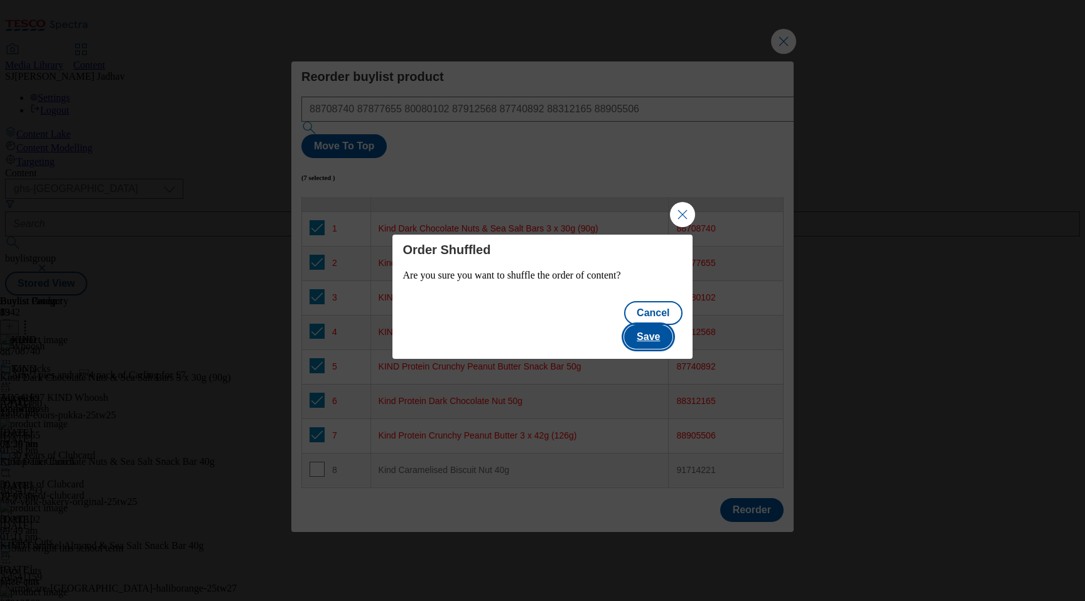
click at [652, 328] on button "Save" at bounding box center [648, 337] width 48 height 24
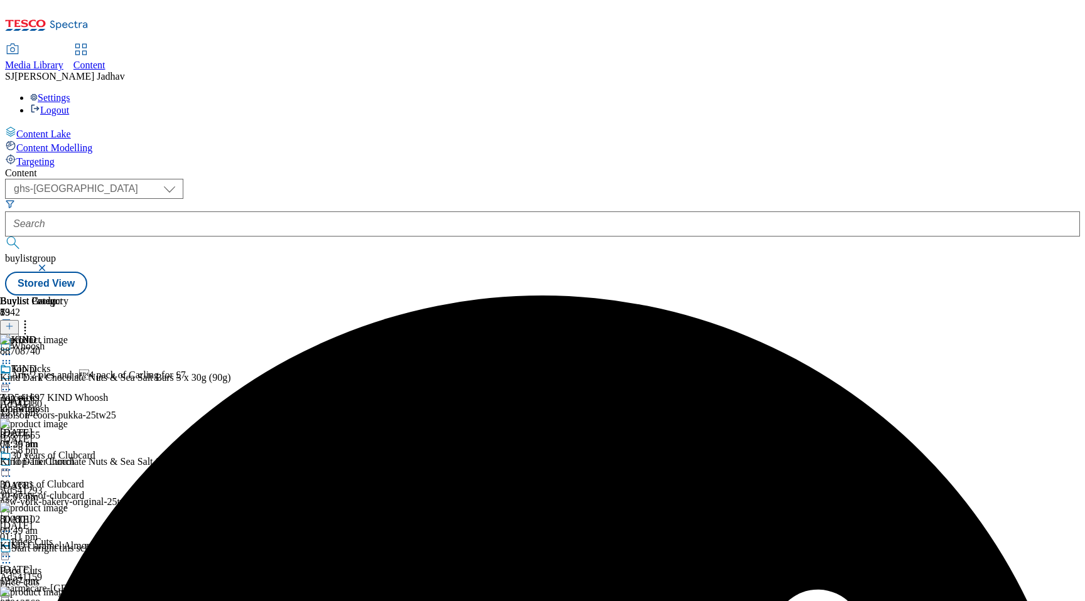
scroll to position [0, 0]
click at [13, 377] on icon at bounding box center [6, 383] width 13 height 13
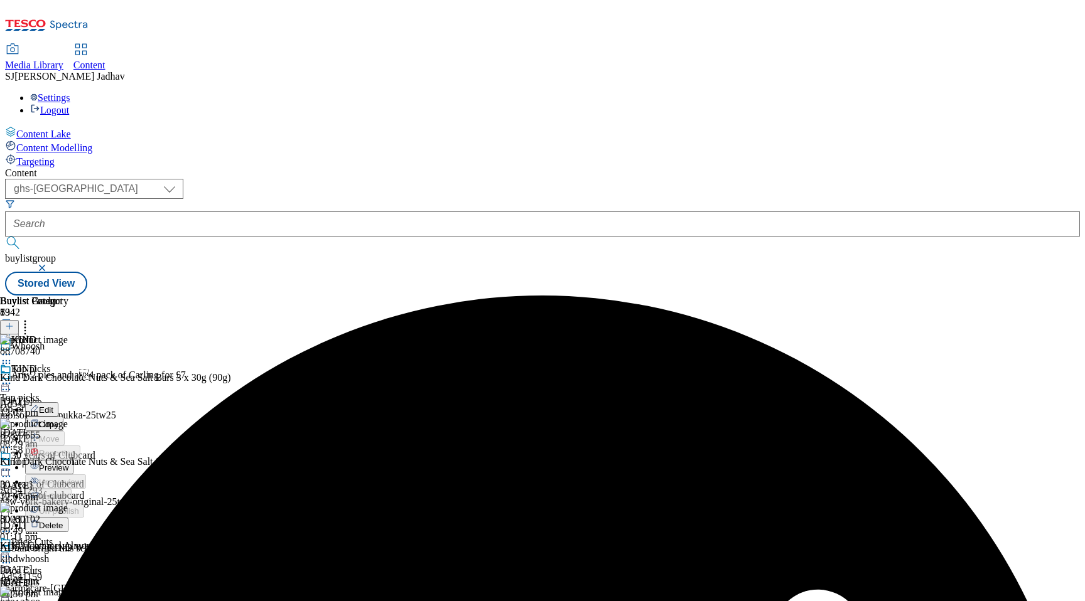
click at [68, 463] on span "Preview" at bounding box center [54, 467] width 30 height 9
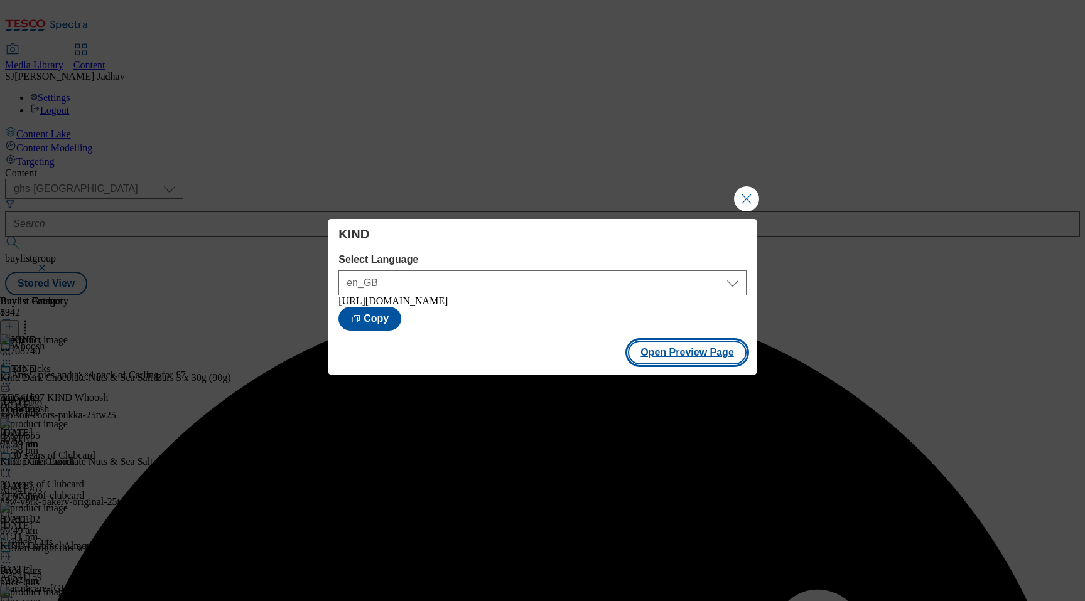
click at [683, 359] on button "Open Preview Page" at bounding box center [687, 353] width 119 height 24
click at [725, 360] on button "Open Preview Page" at bounding box center [687, 353] width 119 height 24
